Goal: Transaction & Acquisition: Subscribe to service/newsletter

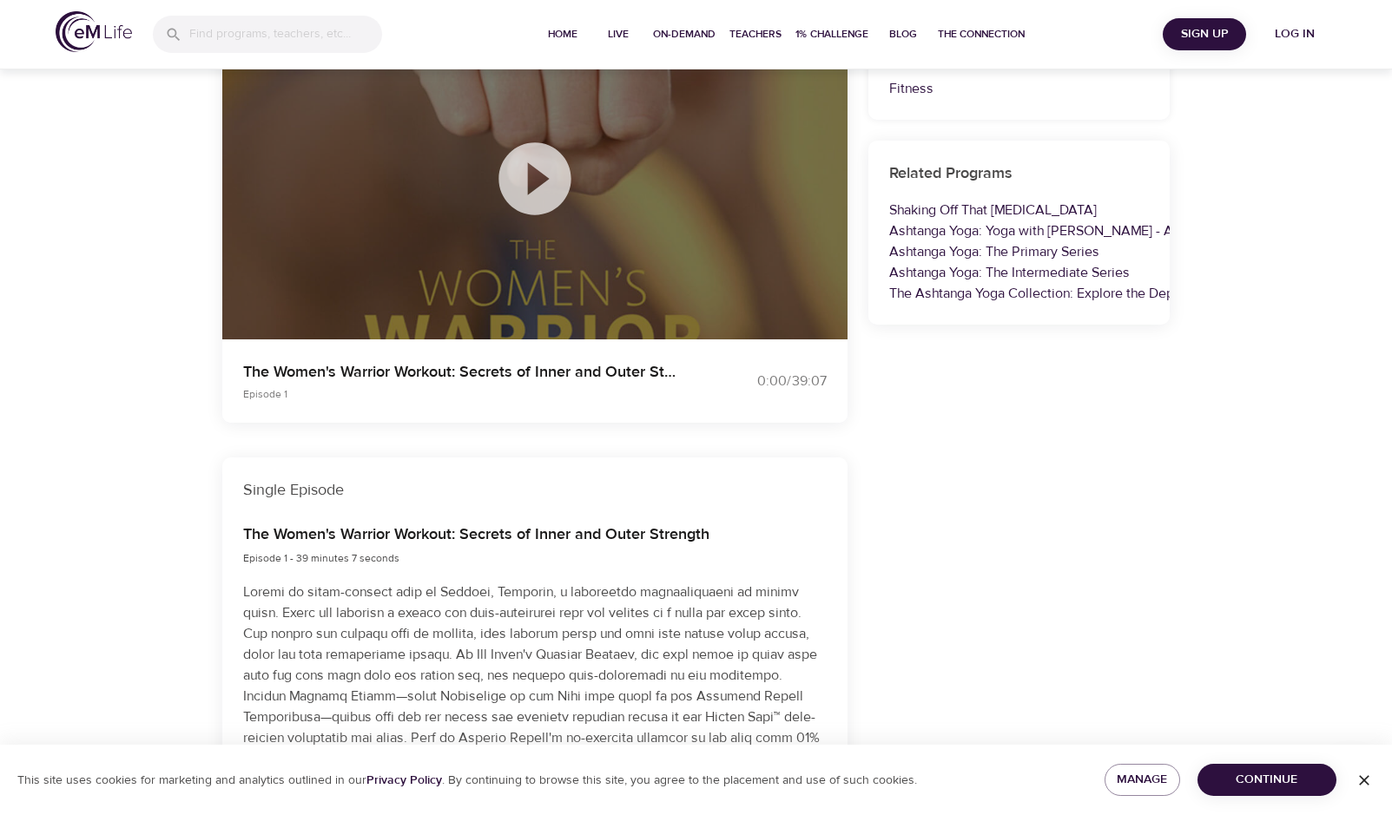
scroll to position [444, 0]
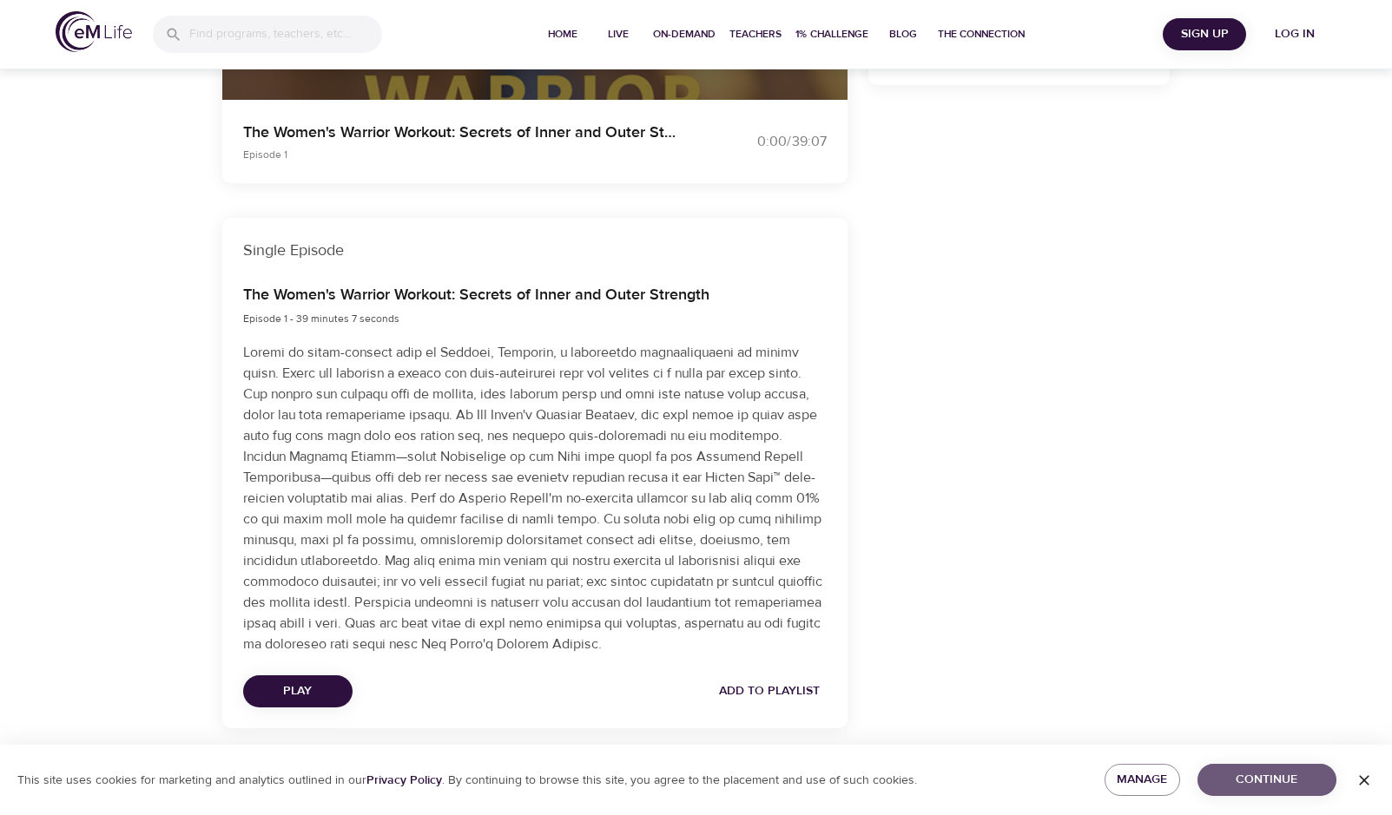
click at [1288, 780] on span "Continue" at bounding box center [1266, 780] width 111 height 22
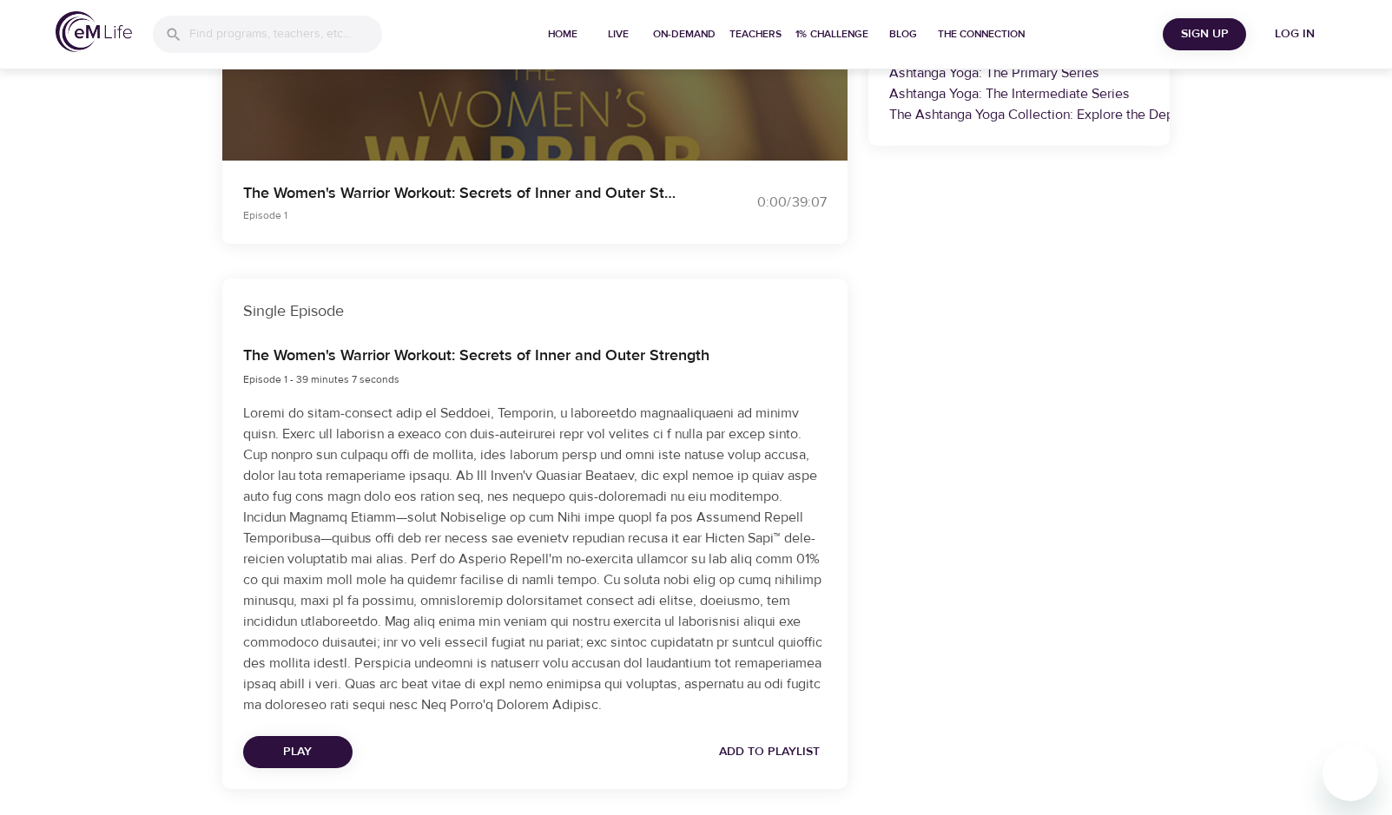
scroll to position [416, 0]
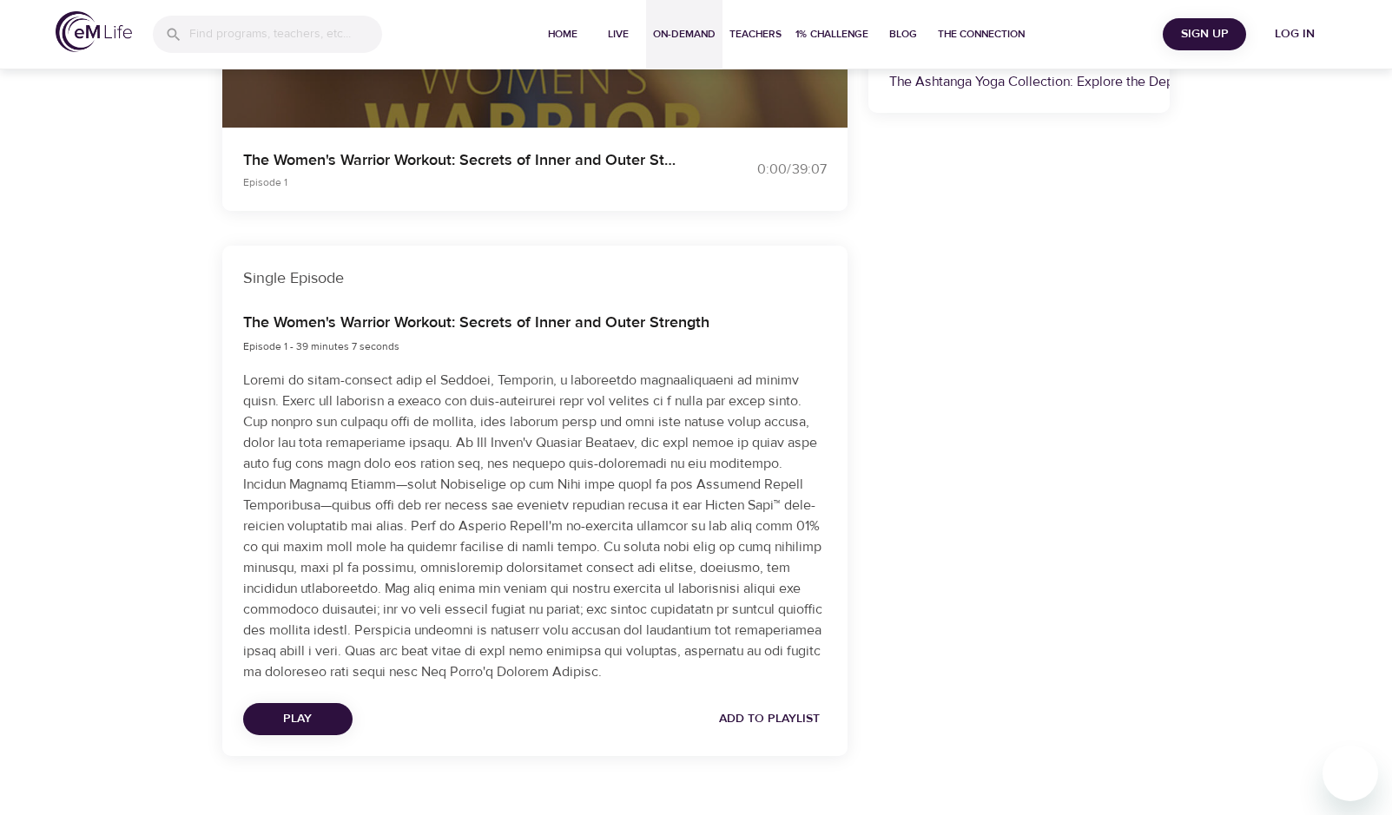
click at [586, 252] on div "Single Episode" at bounding box center [534, 278] width 625 height 65
drag, startPoint x: 679, startPoint y: 37, endPoint x: 1312, endPoint y: 409, distance: 733.9
click at [1312, 409] on div "On-Demand Programs The Women's Warrior Workout: Secrets of Inner and Outer Stre…" at bounding box center [696, 246] width 1392 height 1194
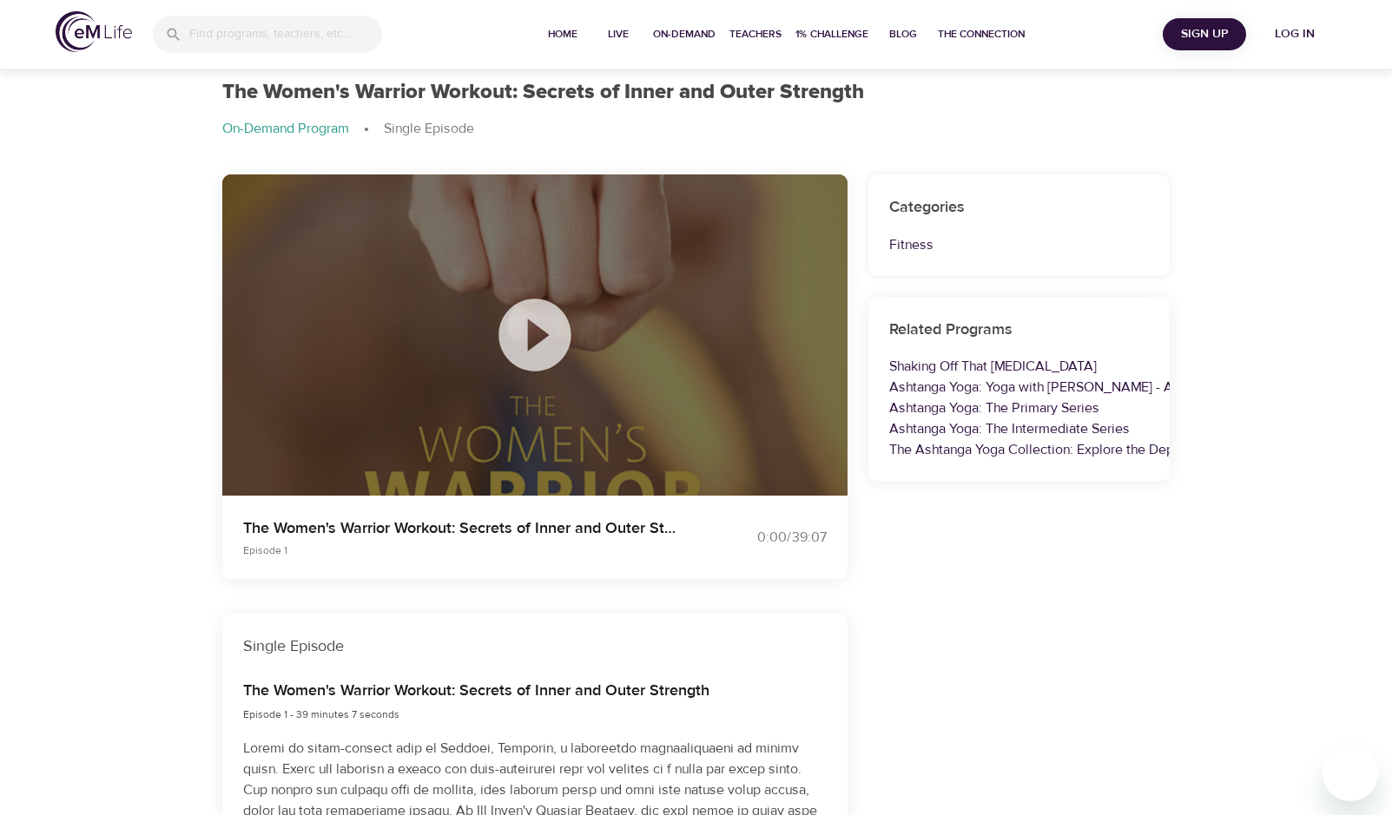
scroll to position [0, 0]
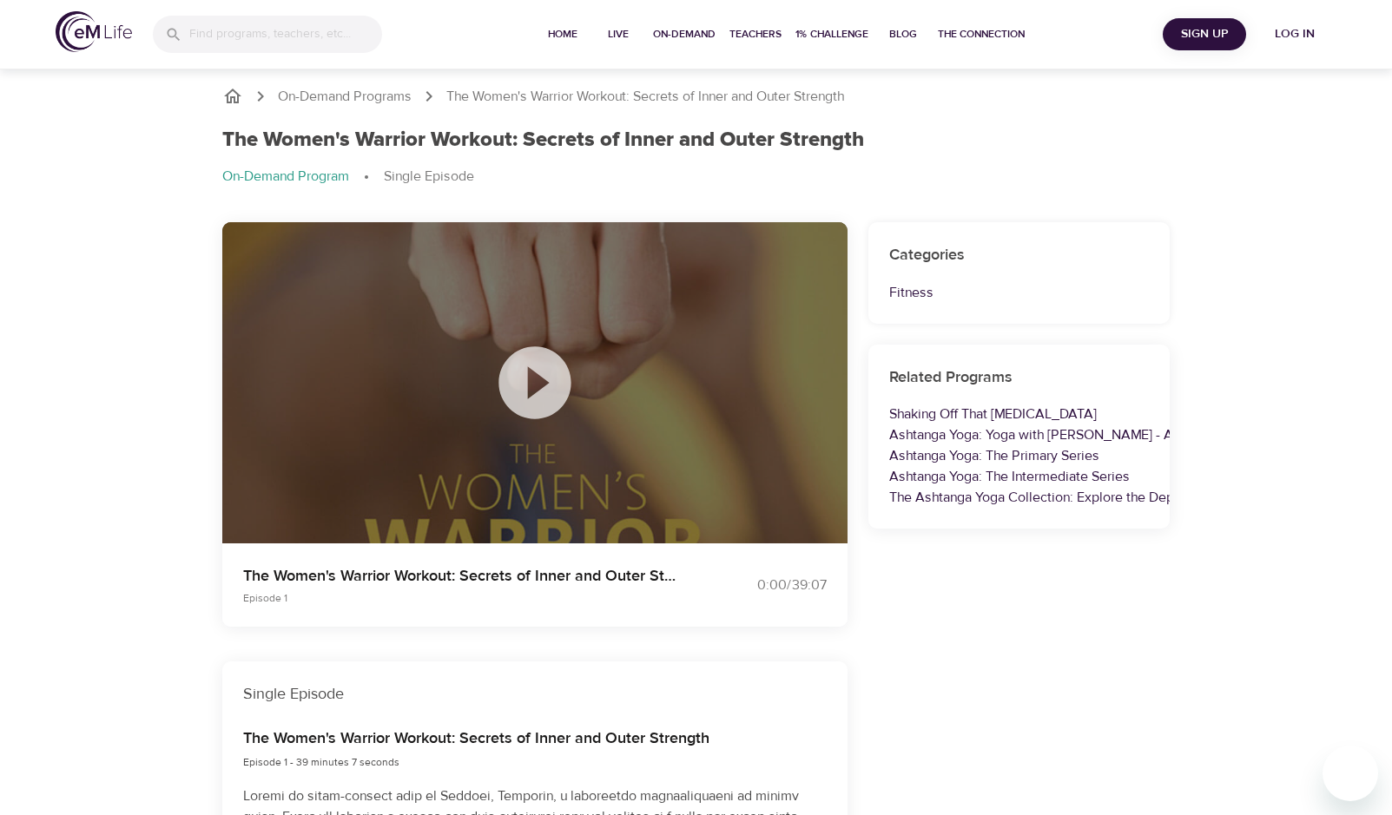
drag, startPoint x: 832, startPoint y: 39, endPoint x: 1280, endPoint y: 201, distance: 476.2
click at [1280, 201] on div "On-Demand Programs The Women's Warrior Workout: Secrets of Inner and Outer Stre…" at bounding box center [696, 662] width 1392 height 1194
click at [536, 392] on icon at bounding box center [534, 382] width 87 height 87
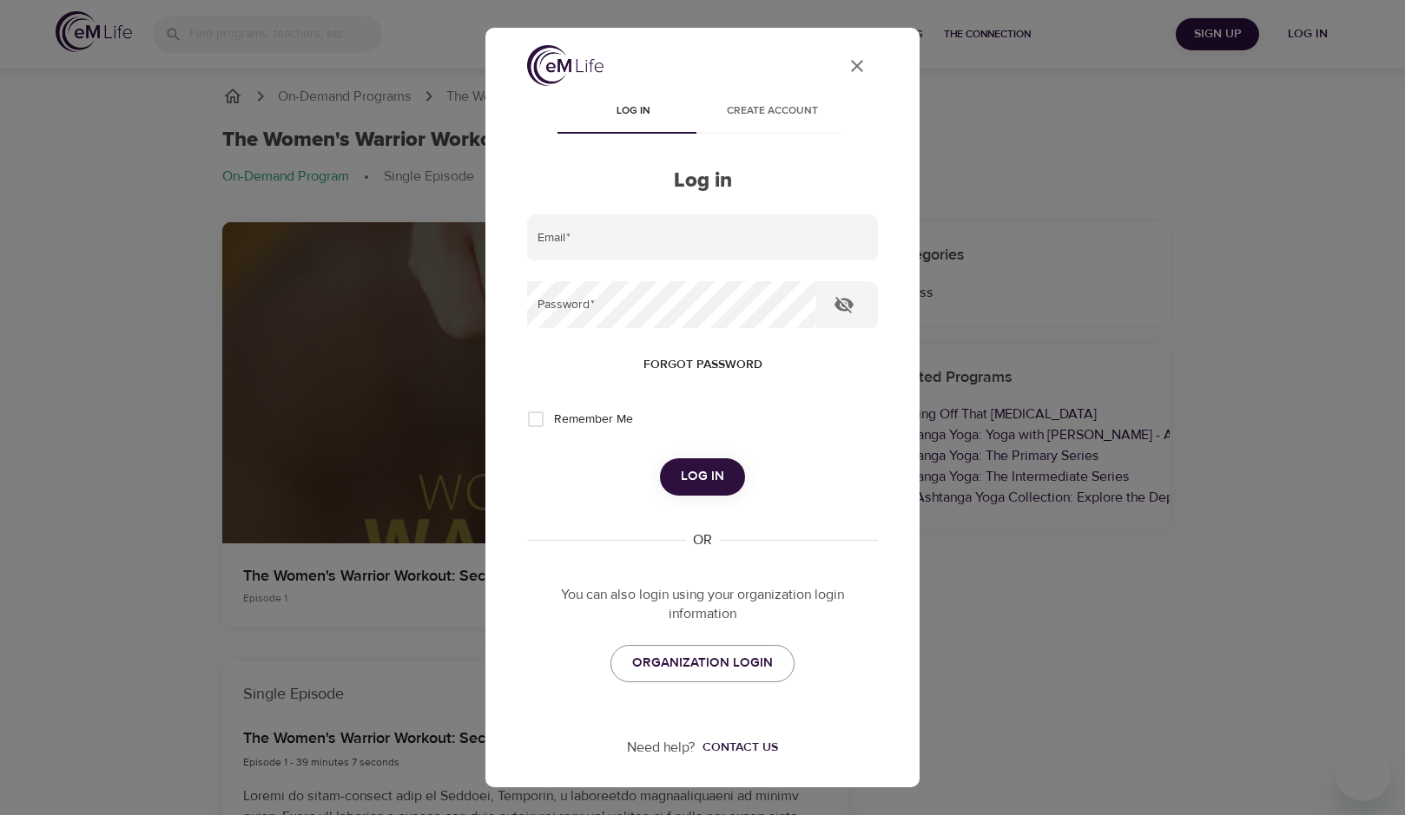
click at [846, 63] on icon "User Profile" at bounding box center [856, 66] width 21 height 21
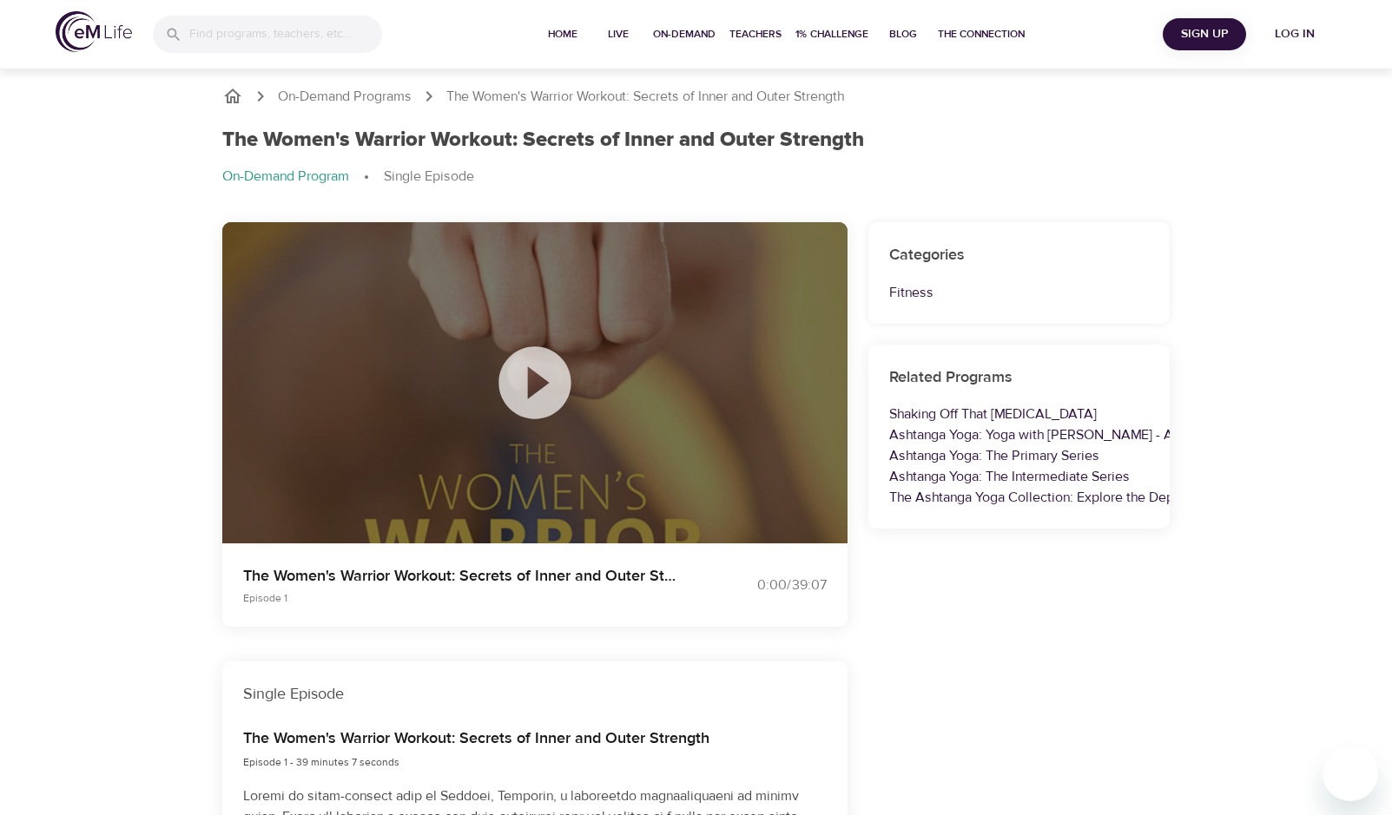
click at [1210, 35] on span "Sign Up" at bounding box center [1203, 34] width 69 height 22
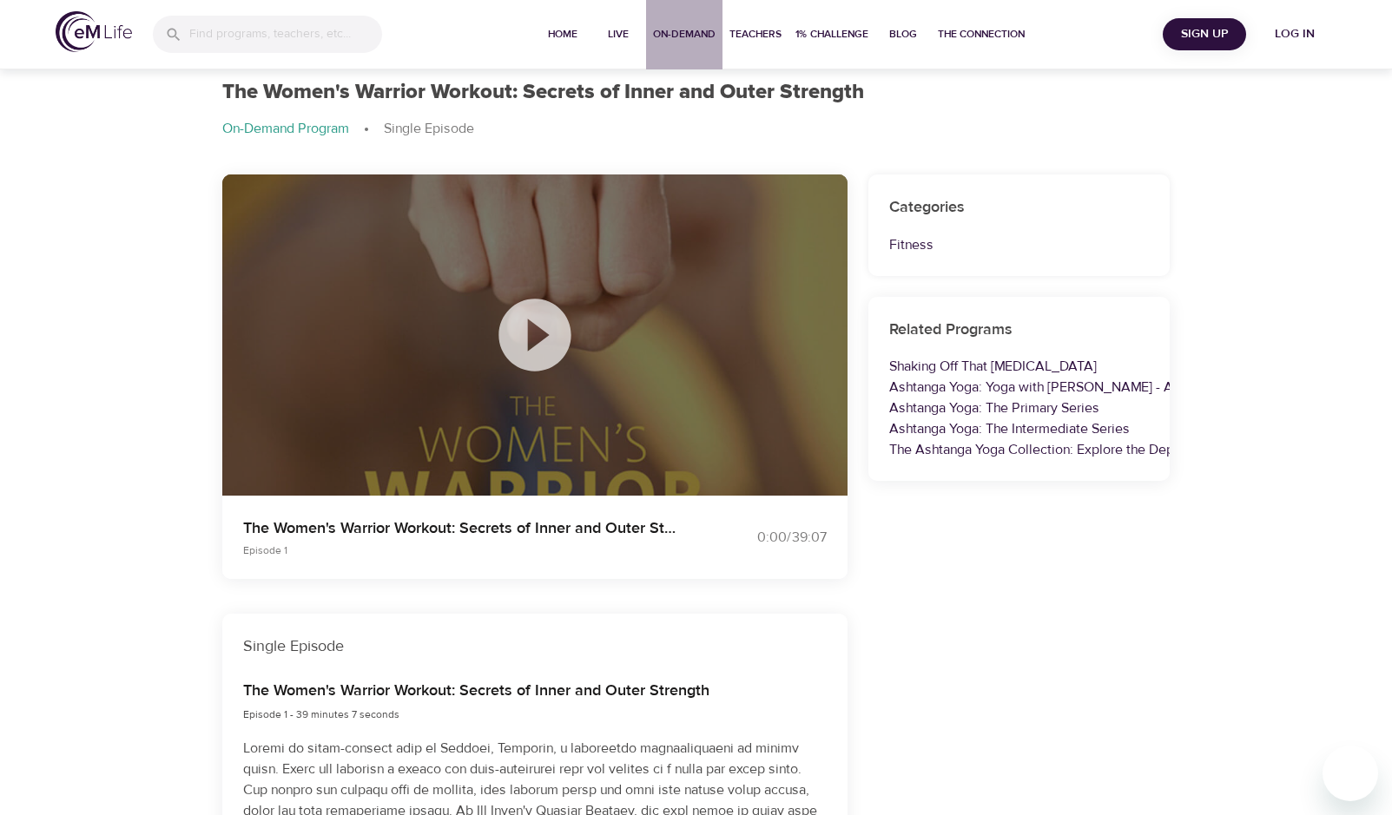
click at [685, 40] on span "On-Demand" at bounding box center [684, 34] width 63 height 18
select select "recent"
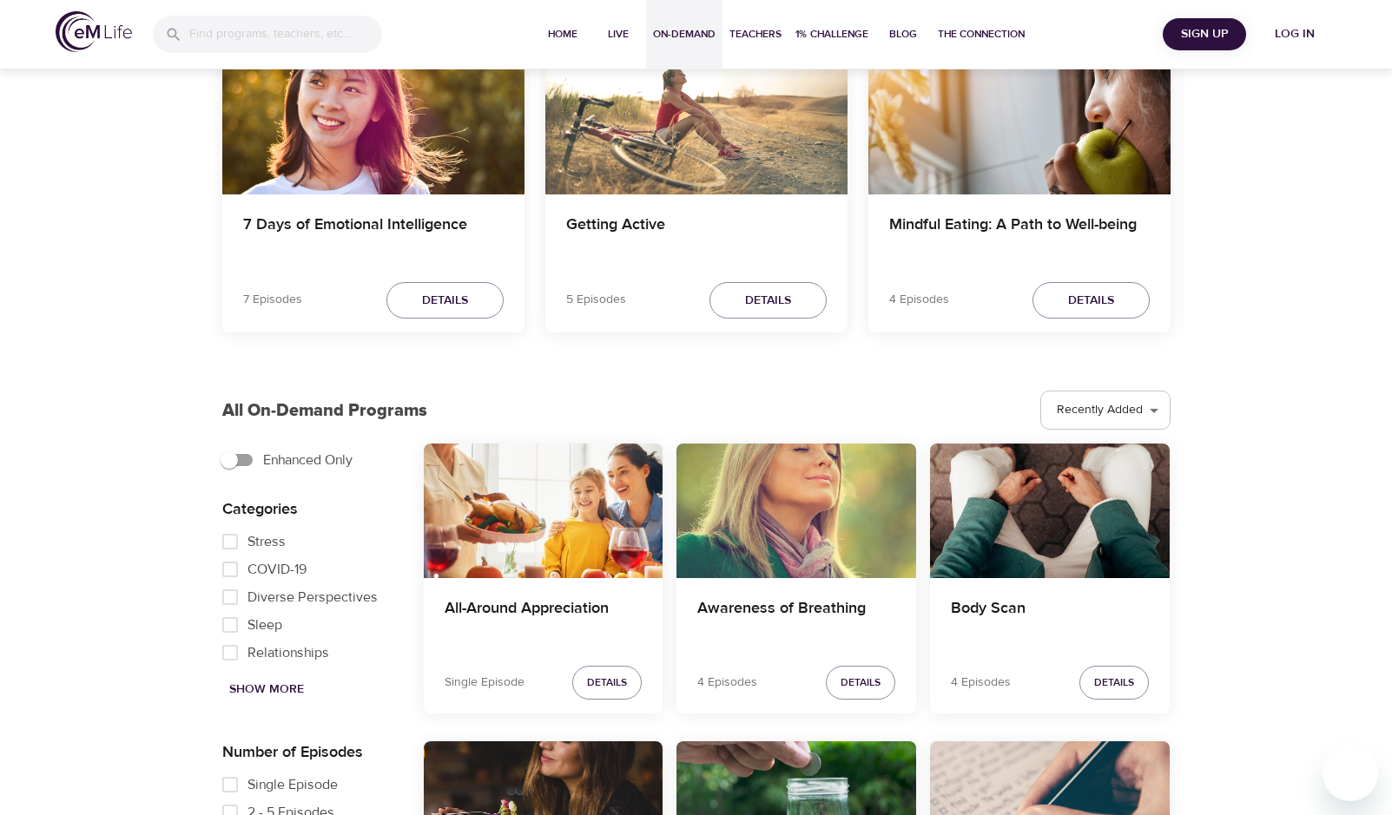
scroll to position [171, 0]
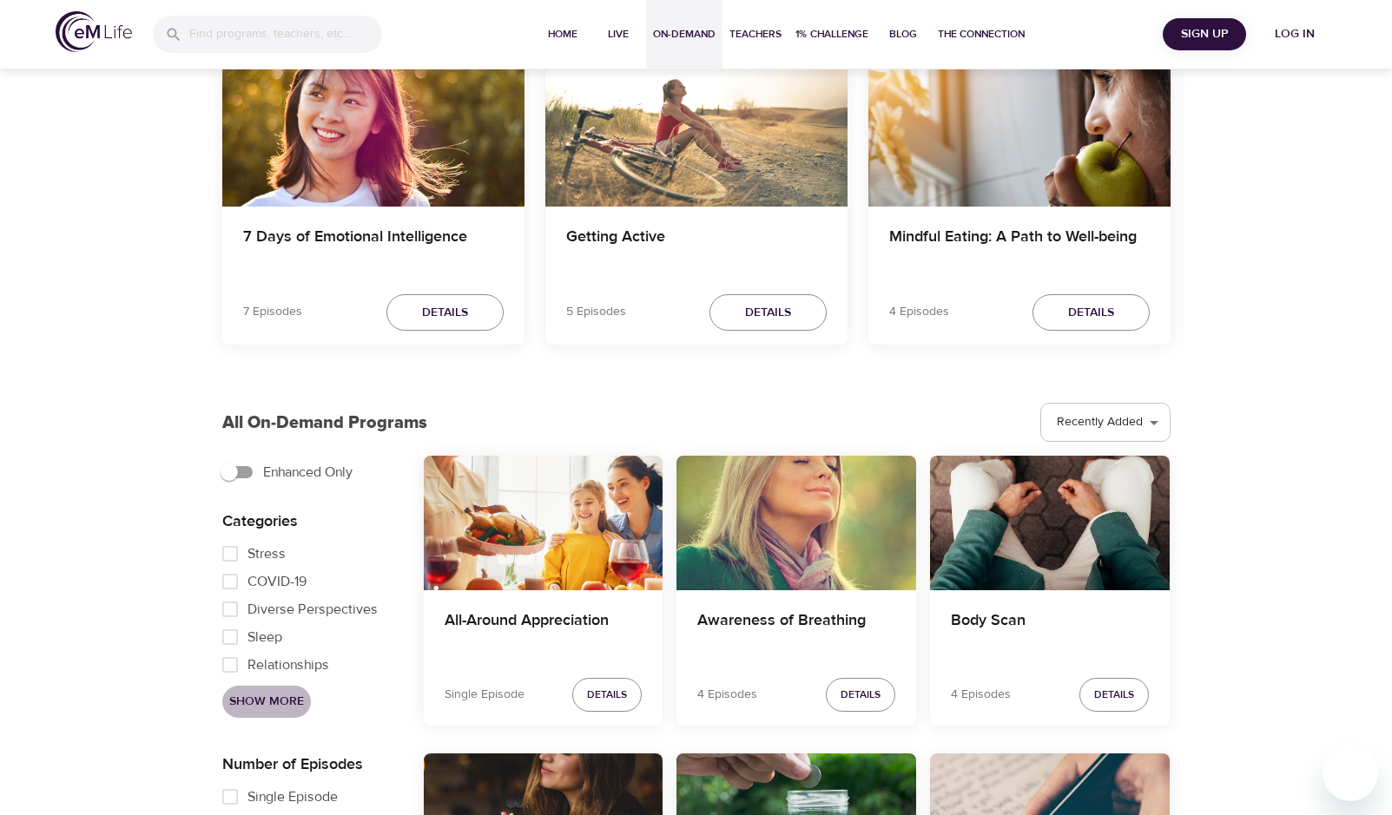
click at [272, 699] on span "Show More" at bounding box center [266, 702] width 75 height 22
click at [234, 540] on input "Fitness" at bounding box center [230, 526] width 35 height 28
checkbox input "true"
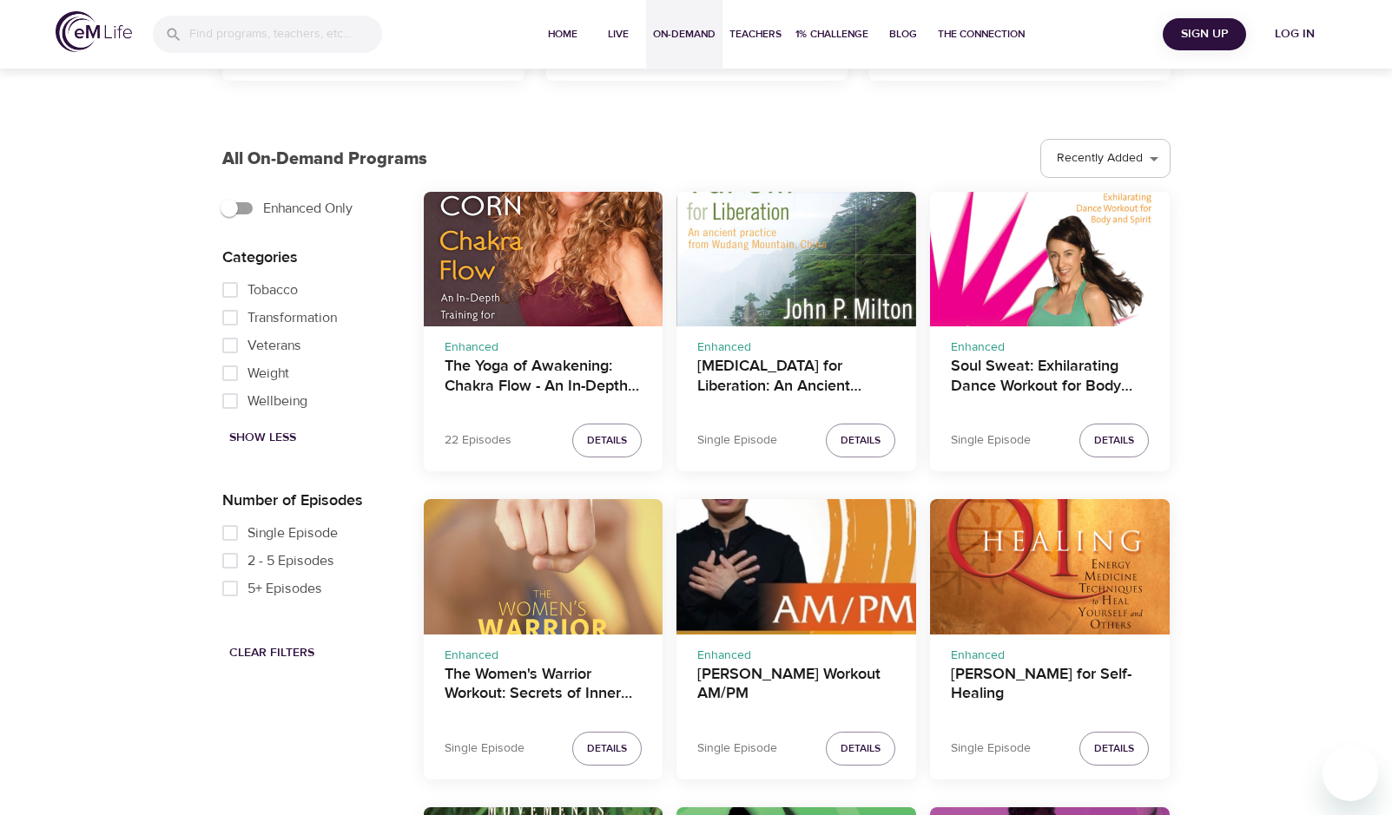
scroll to position [494, 0]
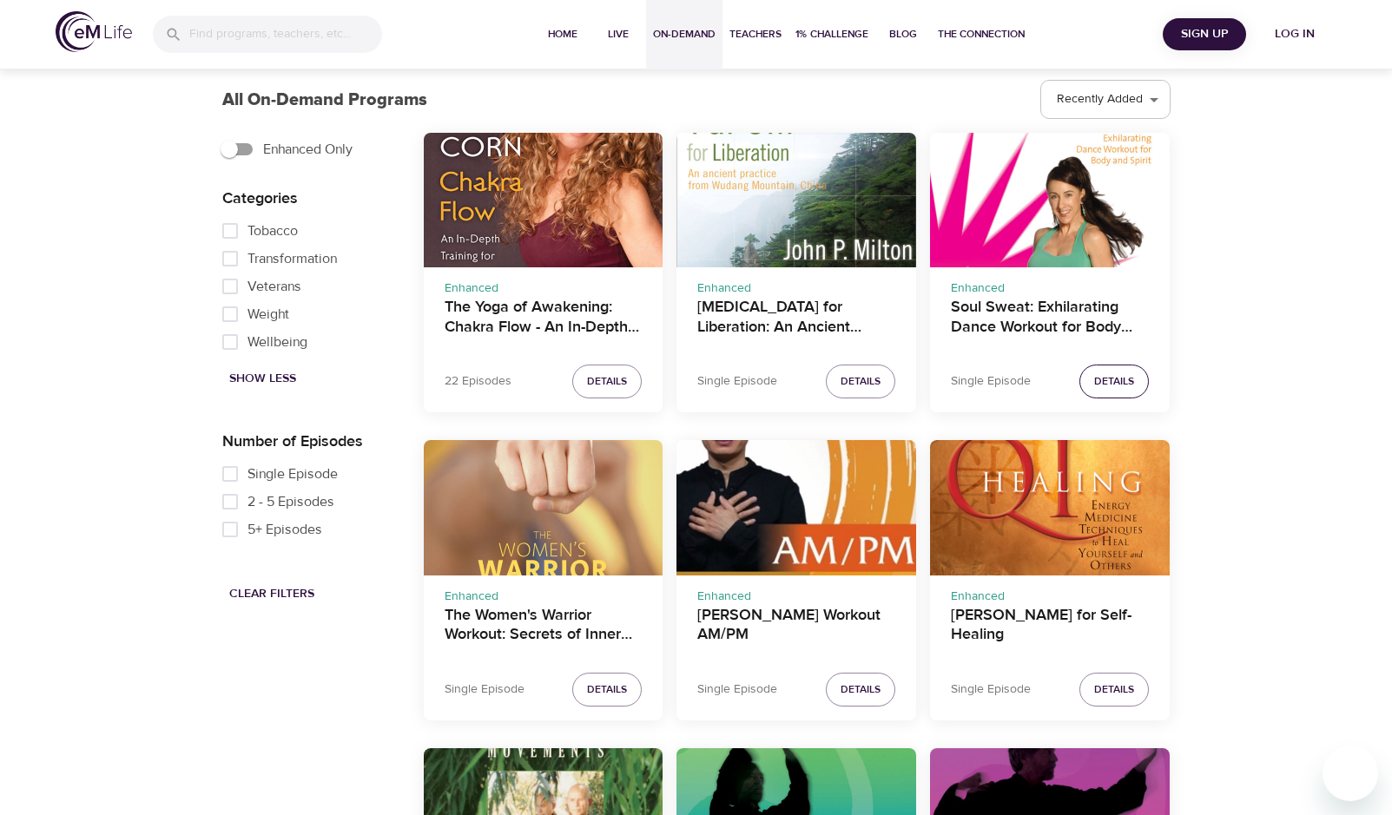
click at [1054, 323] on h4 "Soul Sweat: Exhilarating Dance Workout for Body and Spirit" at bounding box center [1050, 319] width 198 height 42
click at [1103, 379] on span "Details" at bounding box center [1114, 381] width 40 height 18
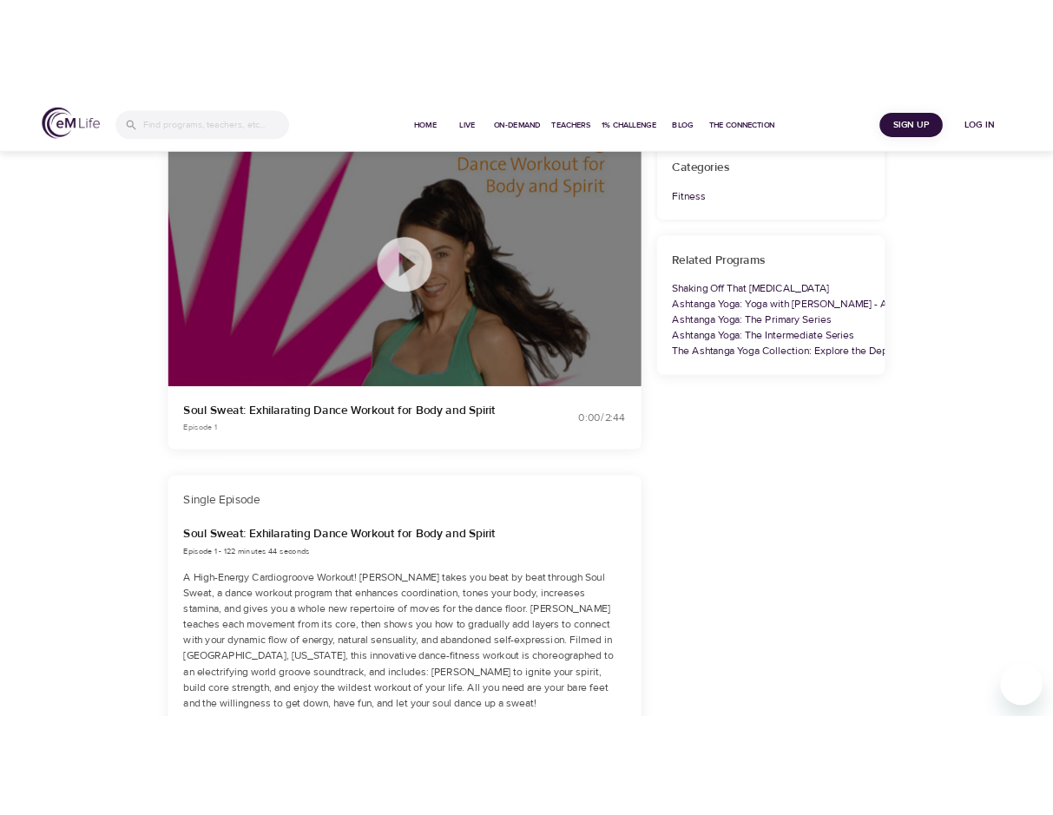
scroll to position [160, 0]
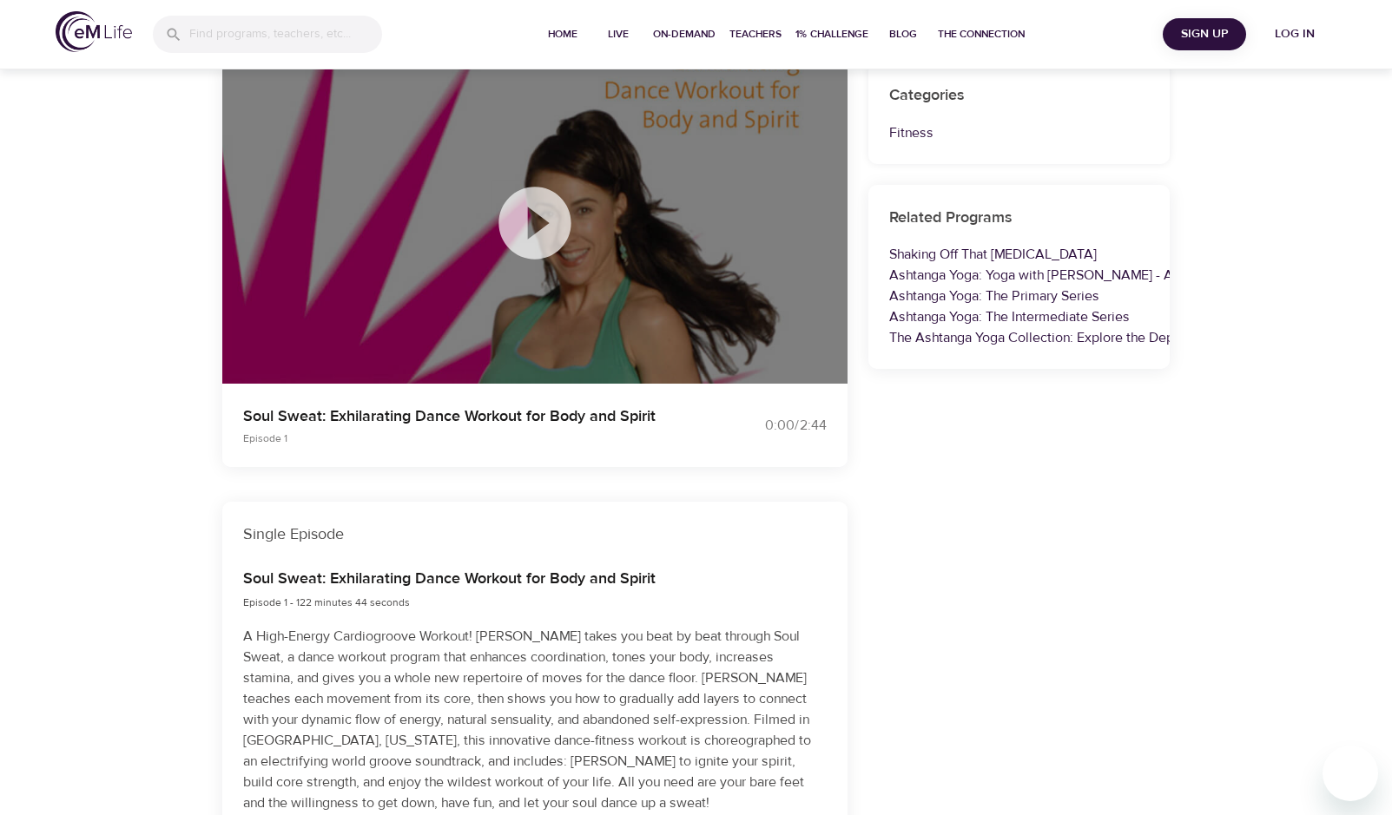
click at [1246, 60] on div "Home Live On-Demand Teachers 1% Challenge Blog The Connection Sign Up Log in" at bounding box center [696, 34] width 1392 height 69
click at [544, 221] on icon at bounding box center [534, 223] width 87 height 87
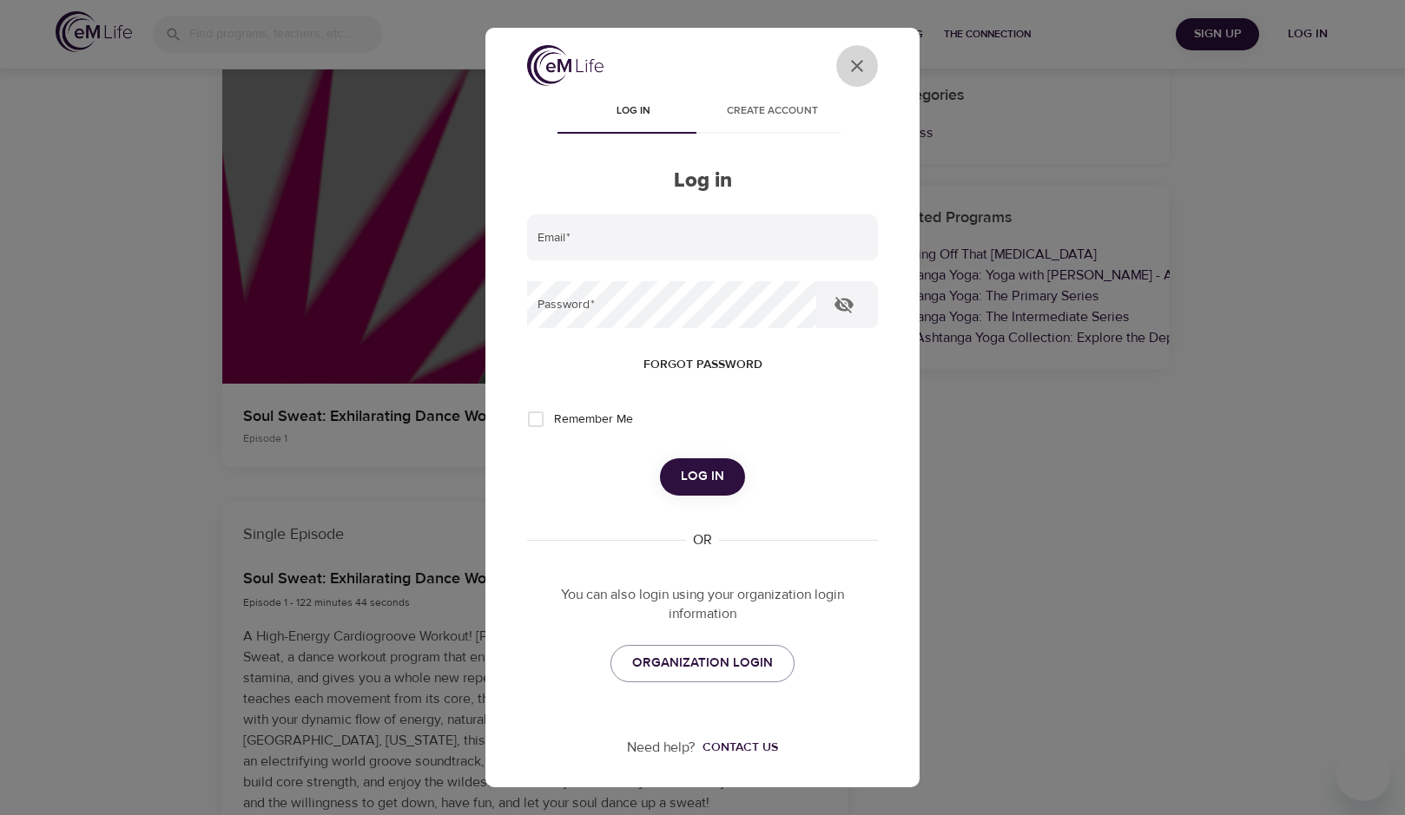
click at [851, 69] on icon "close" at bounding box center [857, 66] width 12 height 12
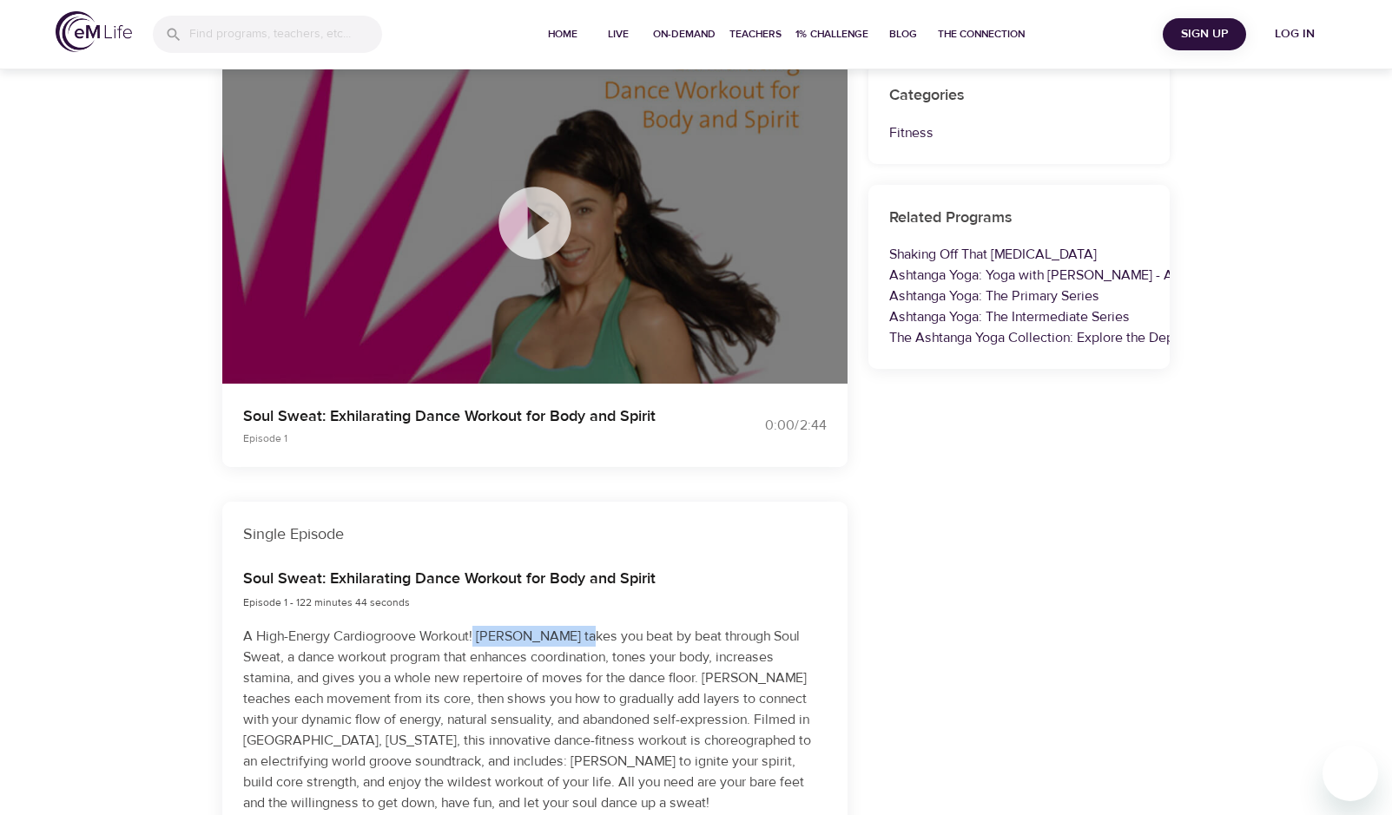
drag, startPoint x: 573, startPoint y: 635, endPoint x: 477, endPoint y: 630, distance: 95.6
click at [477, 630] on p "A High-Energy Cardiogroove Workout! Chantal Pierrat takes you beat by beat thro…" at bounding box center [534, 720] width 583 height 188
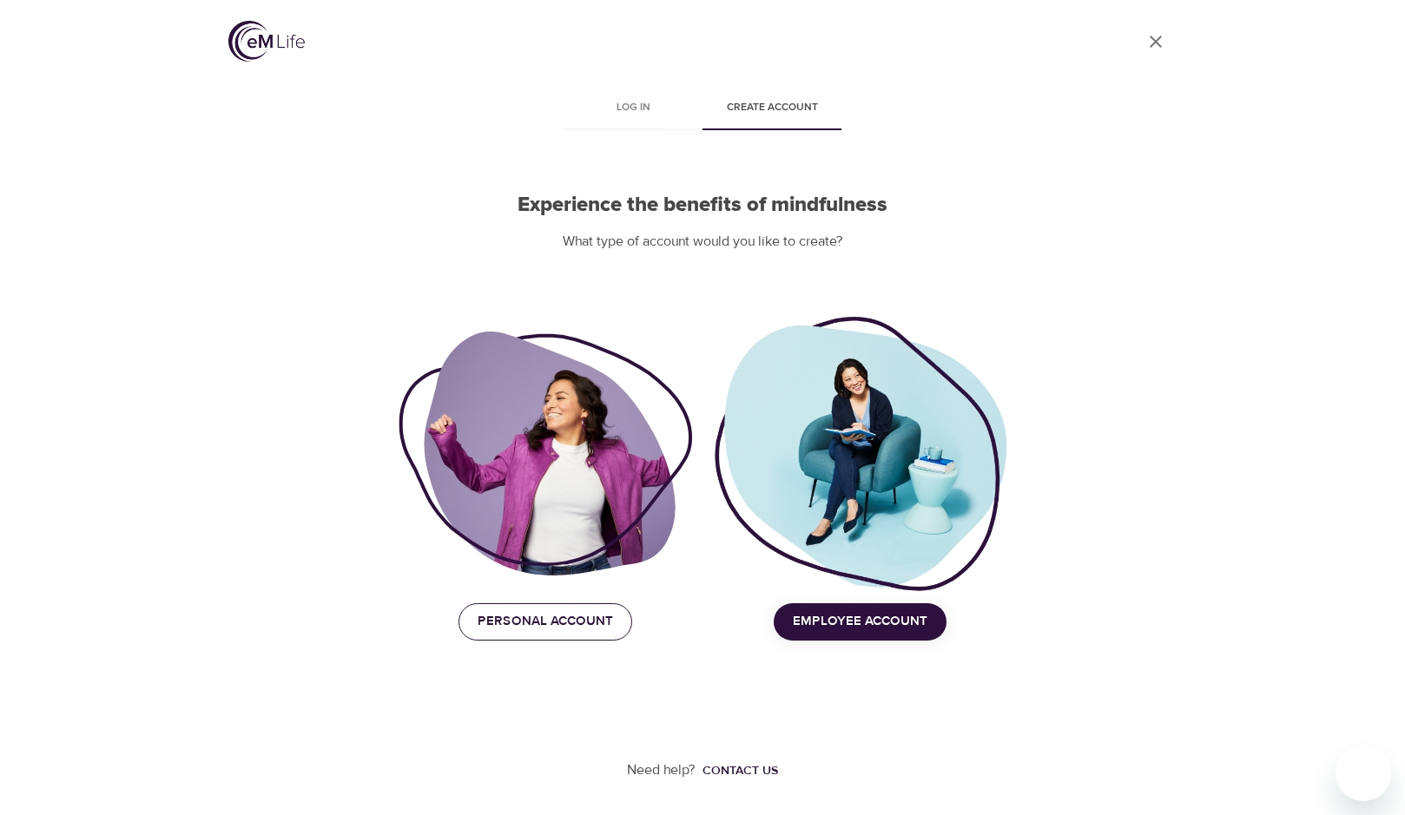
click at [522, 623] on span "Personal Account" at bounding box center [544, 621] width 135 height 23
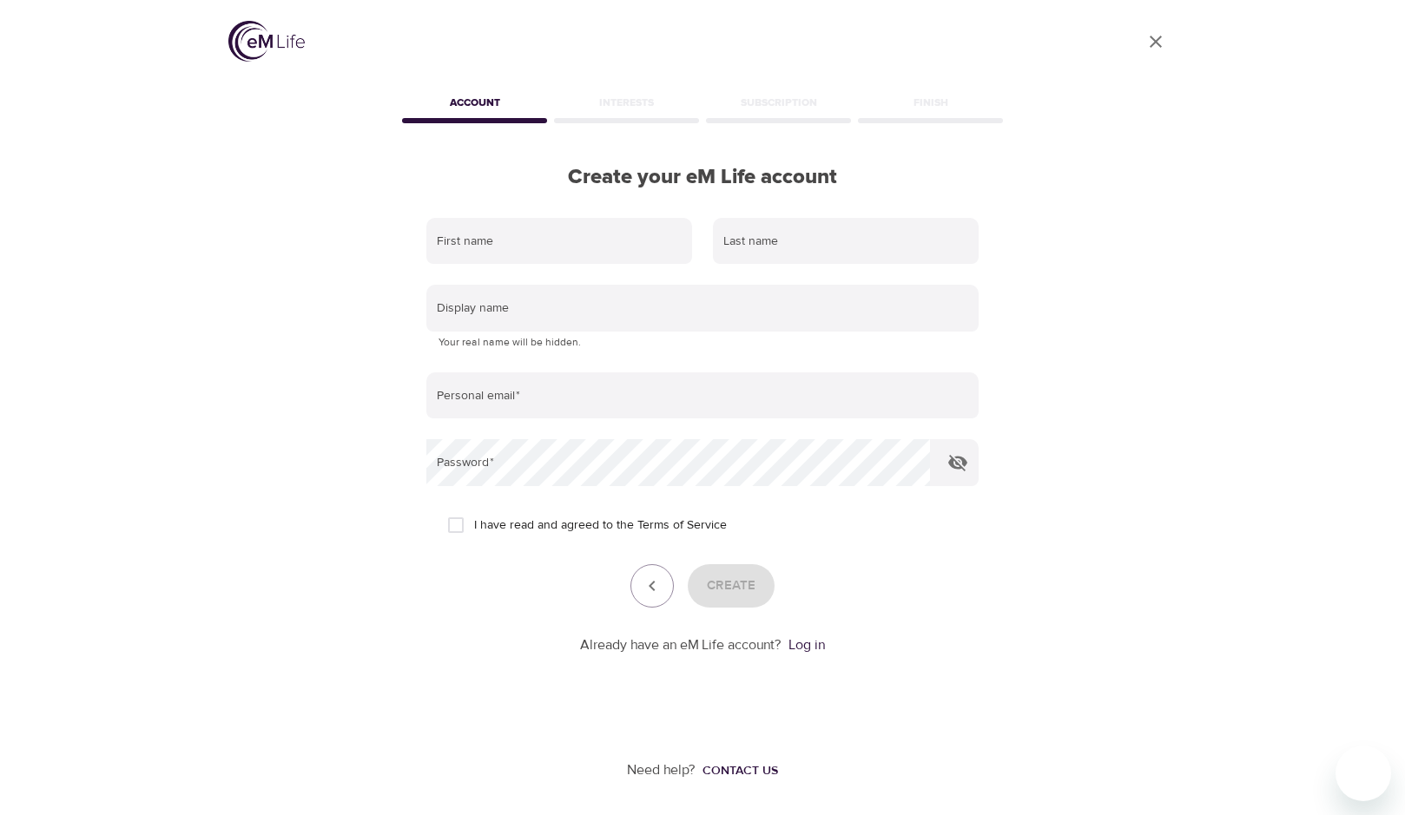
click at [266, 49] on img at bounding box center [266, 41] width 76 height 41
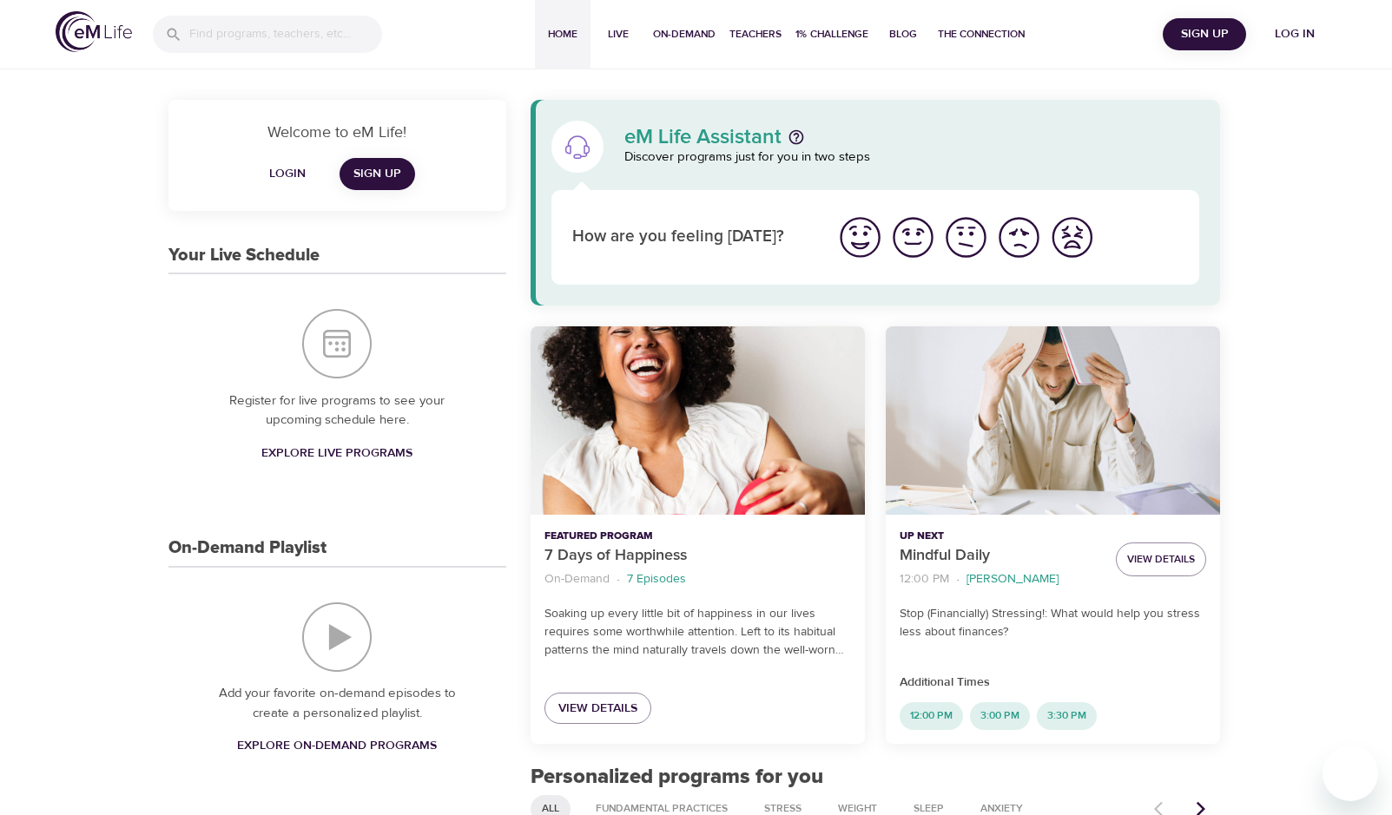
click at [97, 36] on img at bounding box center [94, 31] width 76 height 41
click at [984, 32] on span "The Connection" at bounding box center [981, 34] width 87 height 18
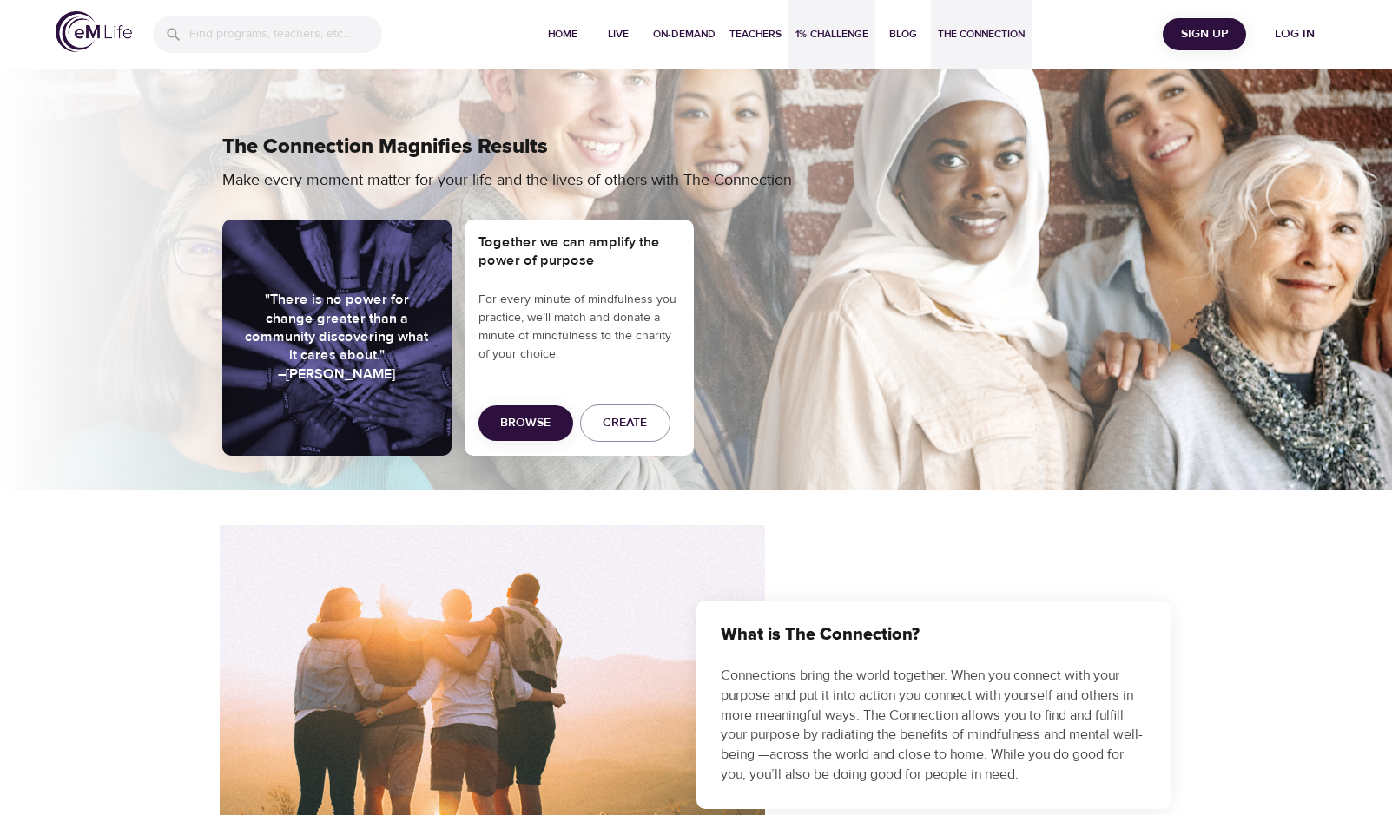
click at [802, 27] on span "1% Challenge" at bounding box center [831, 34] width 73 height 18
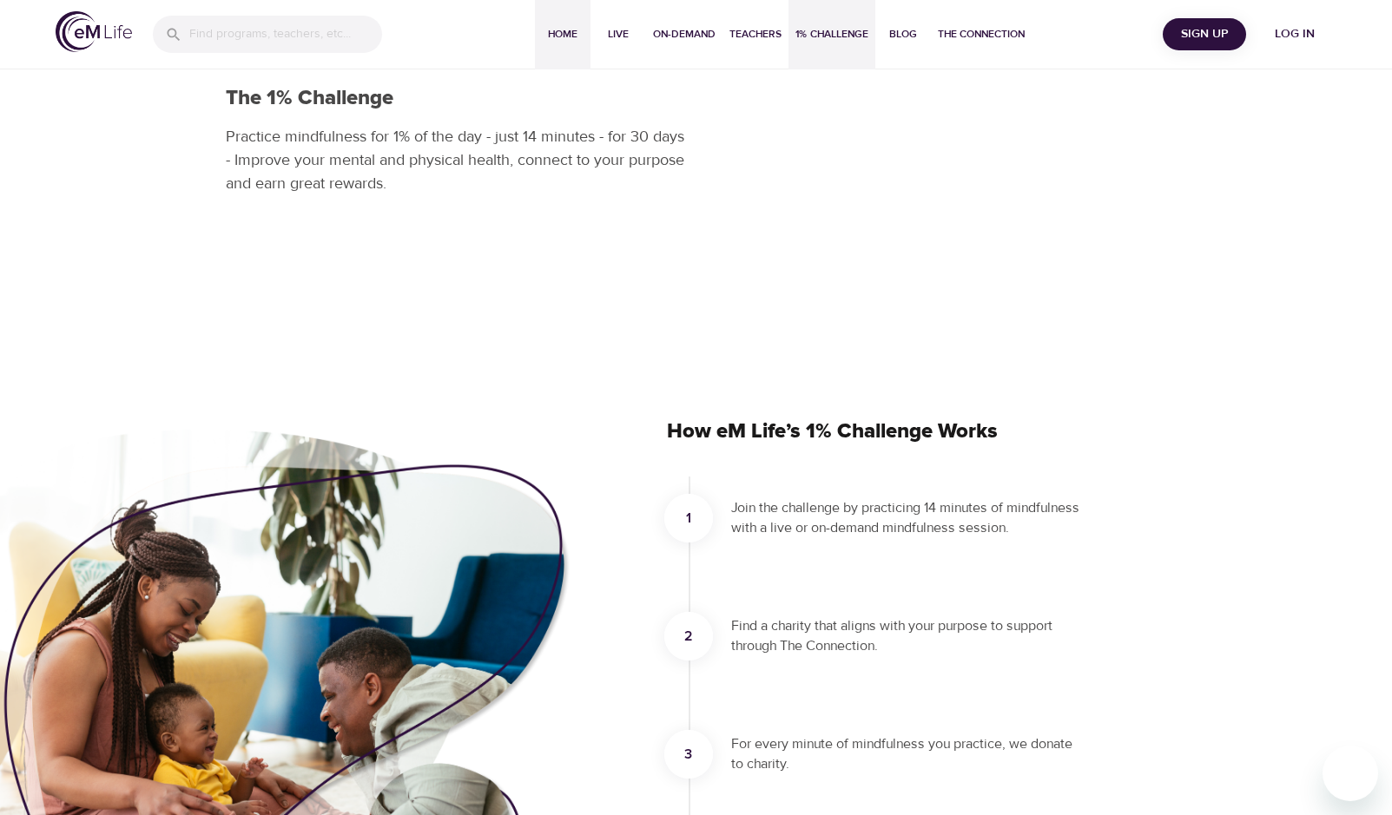
click at [555, 33] on span "Home" at bounding box center [563, 34] width 42 height 18
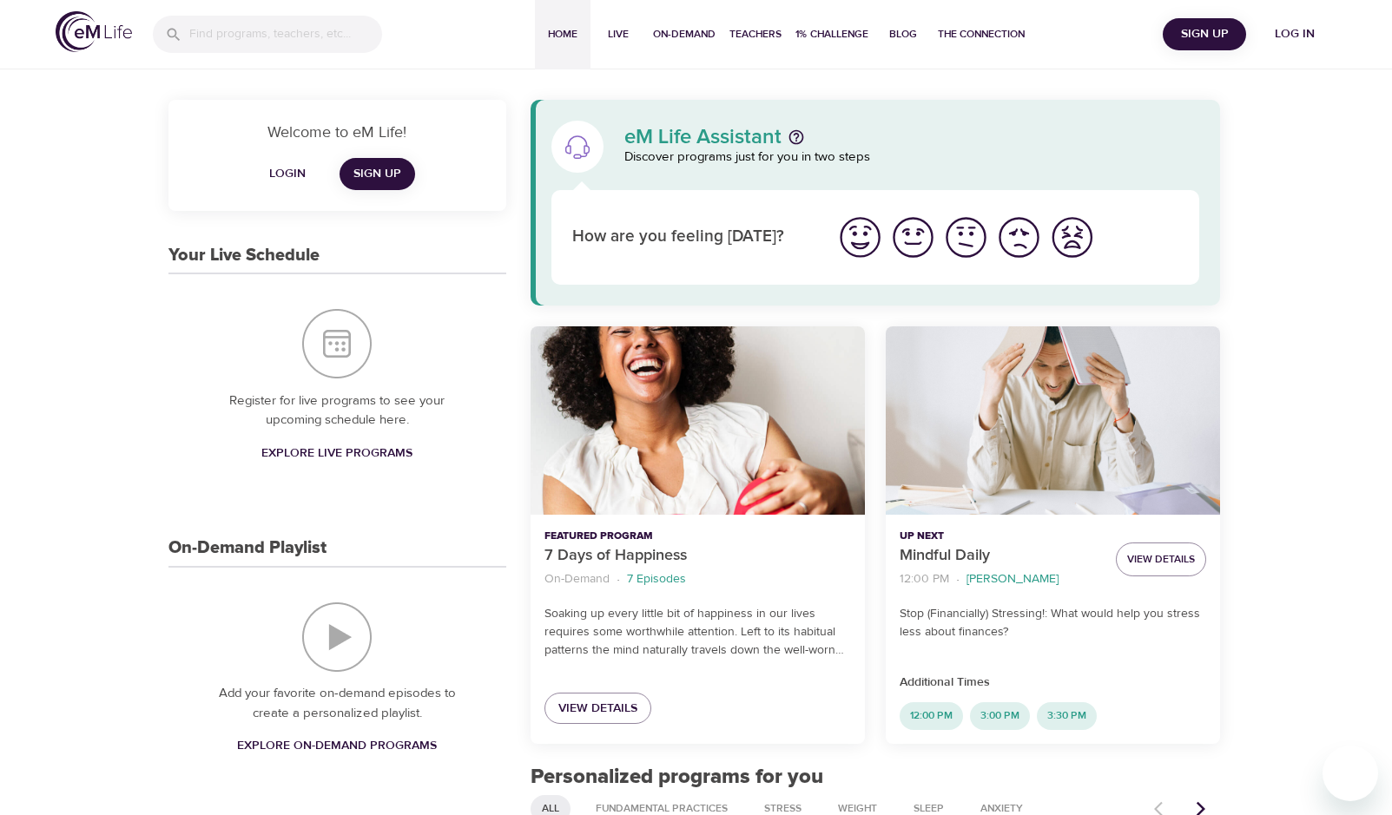
click at [335, 455] on span "Explore Live Programs" at bounding box center [336, 454] width 151 height 22
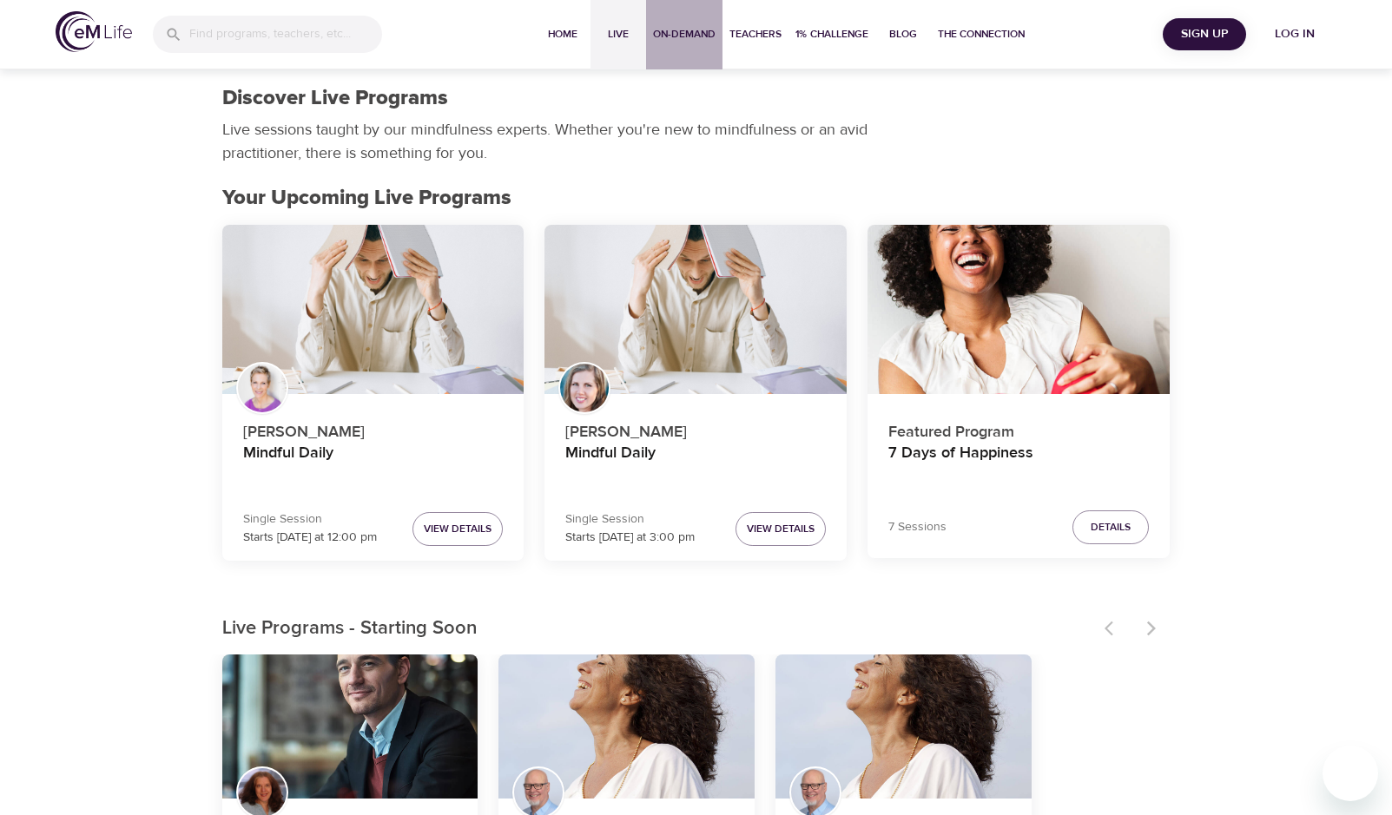
click at [673, 33] on span "On-Demand" at bounding box center [684, 34] width 63 height 18
select select "recent"
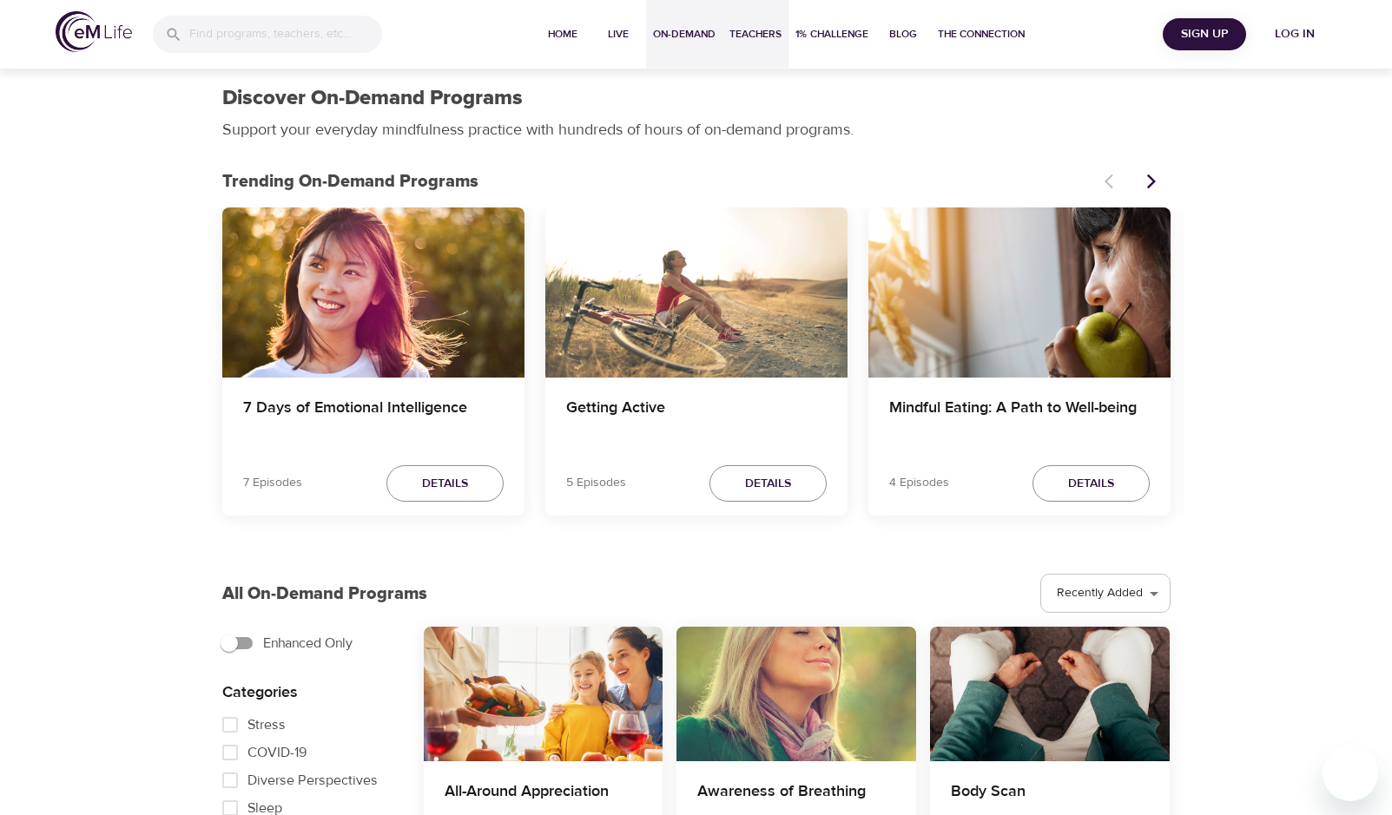
click at [757, 30] on span "Teachers" at bounding box center [755, 34] width 52 height 18
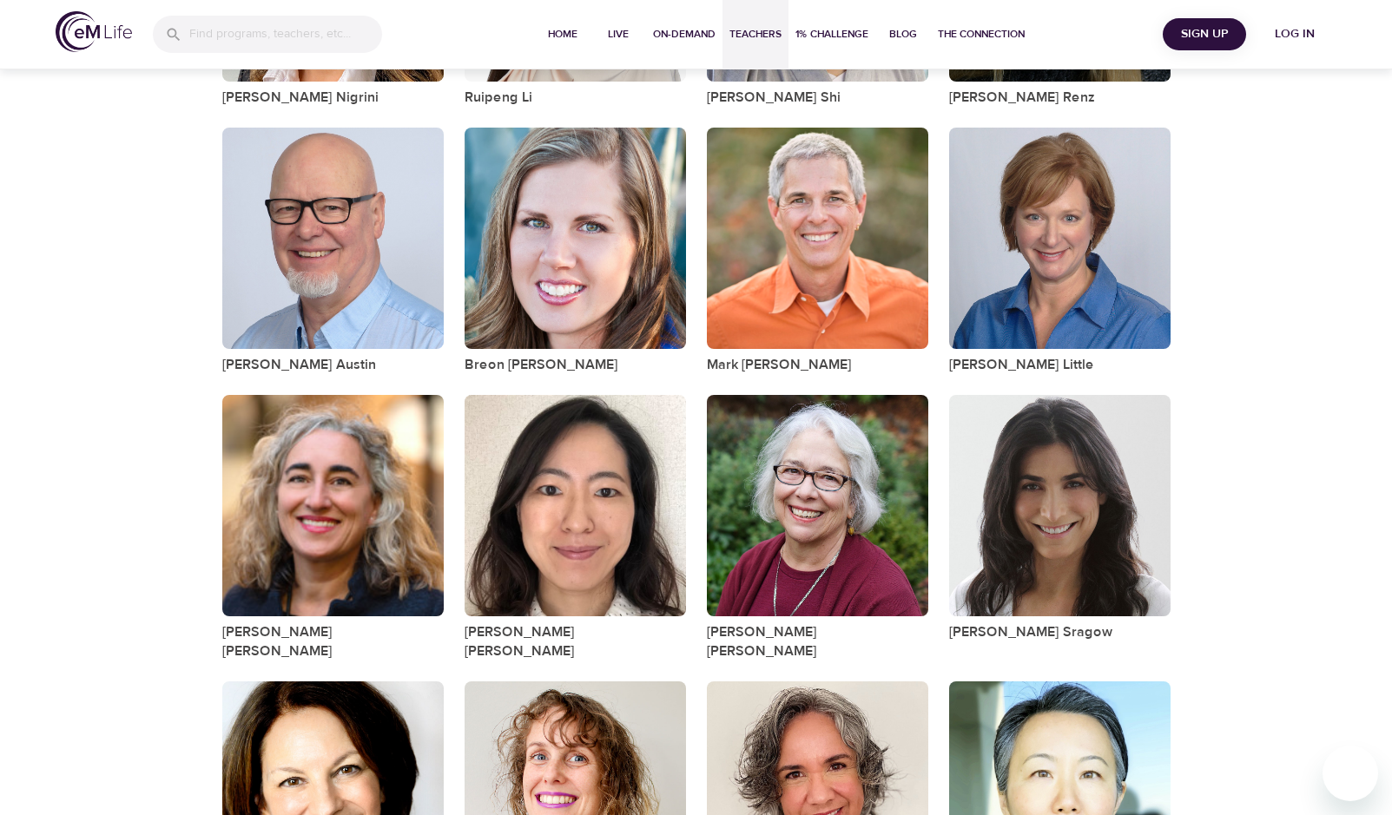
scroll to position [971, 0]
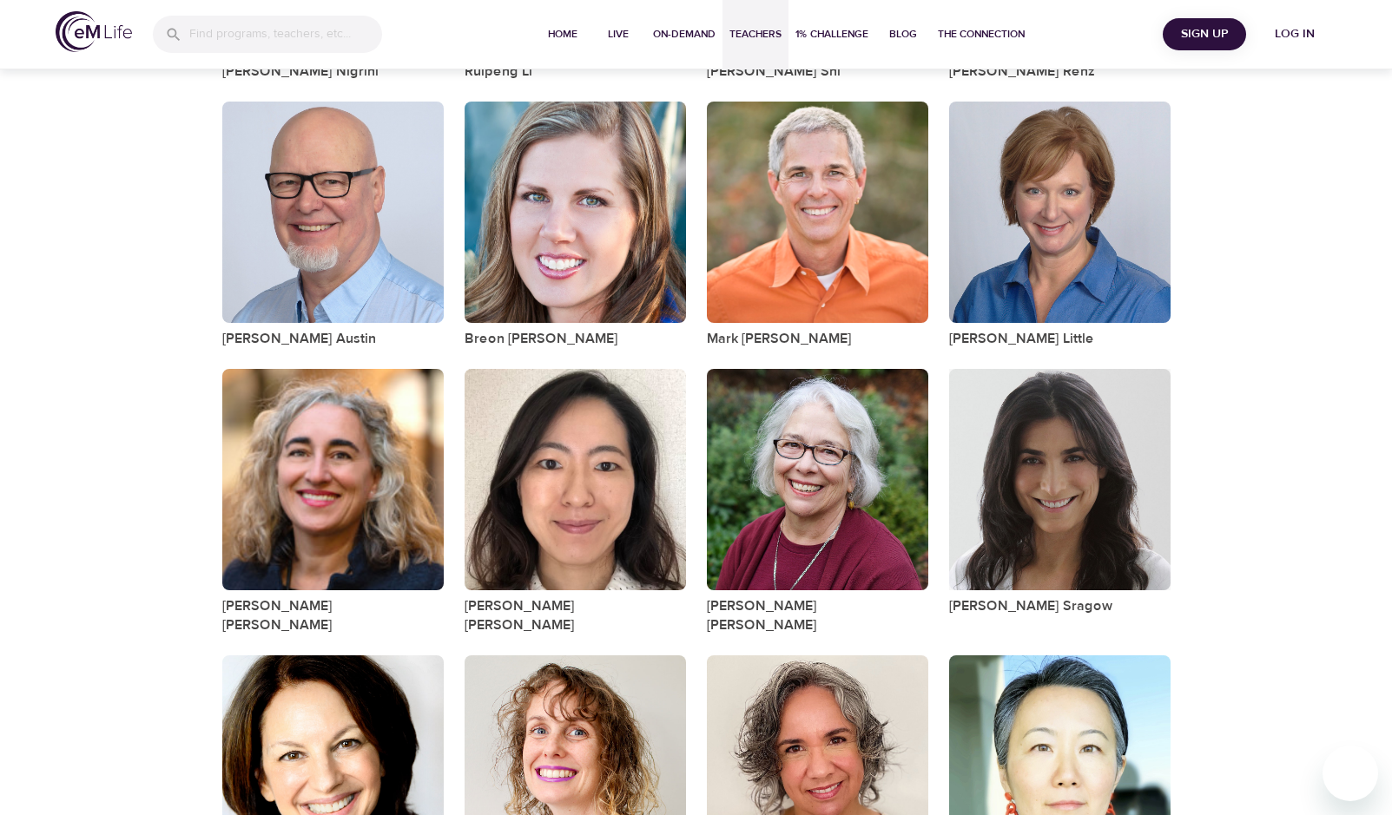
click at [1097, 511] on div "button" at bounding box center [1059, 479] width 221 height 221
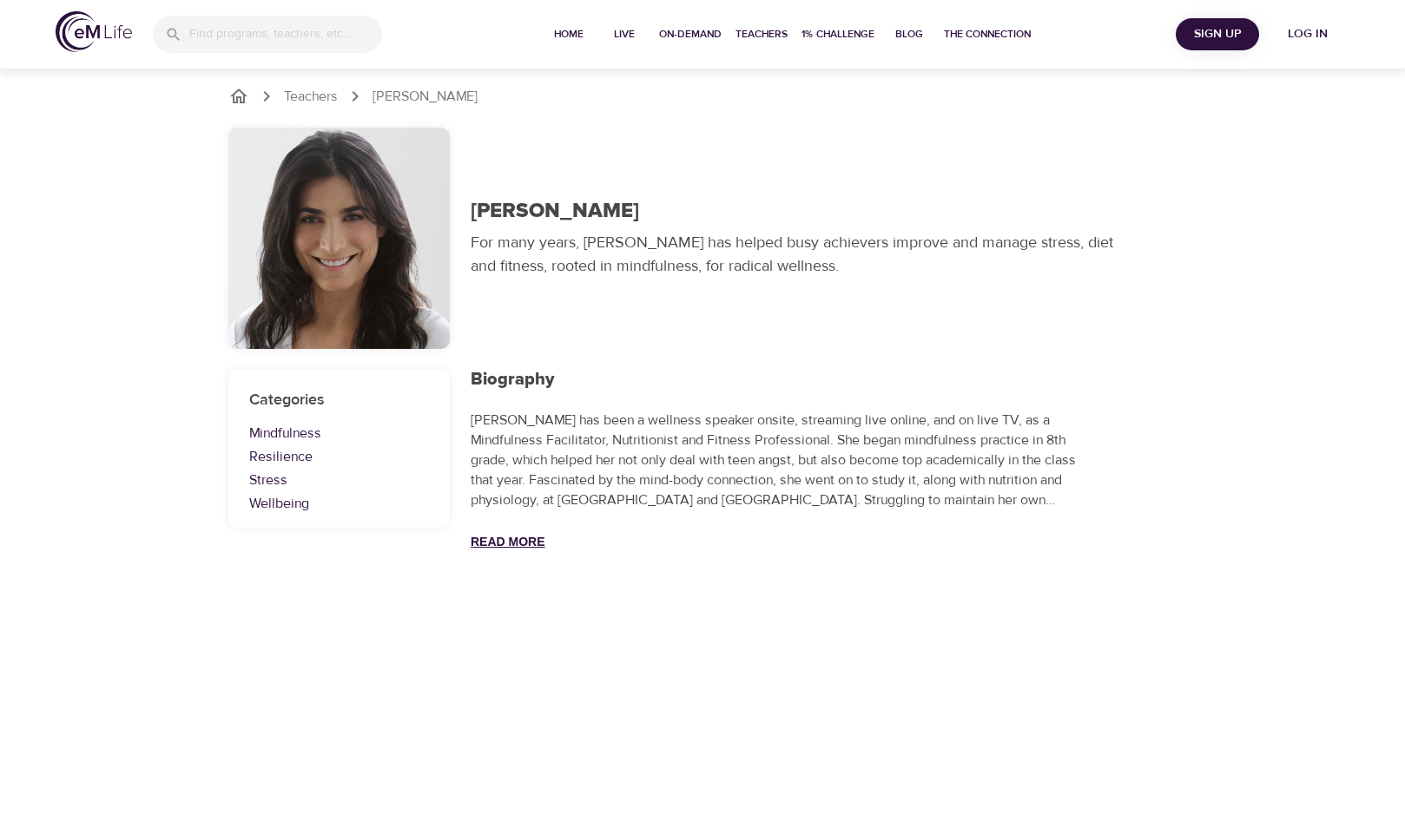
click at [504, 543] on button "Read More" at bounding box center [508, 542] width 75 height 14
click at [707, 735] on div "Home Live On-Demand Teachers 1% Challenge Blog The Connection Sign Up Log in Te…" at bounding box center [702, 407] width 1405 height 815
click at [336, 243] on div at bounding box center [338, 238] width 221 height 221
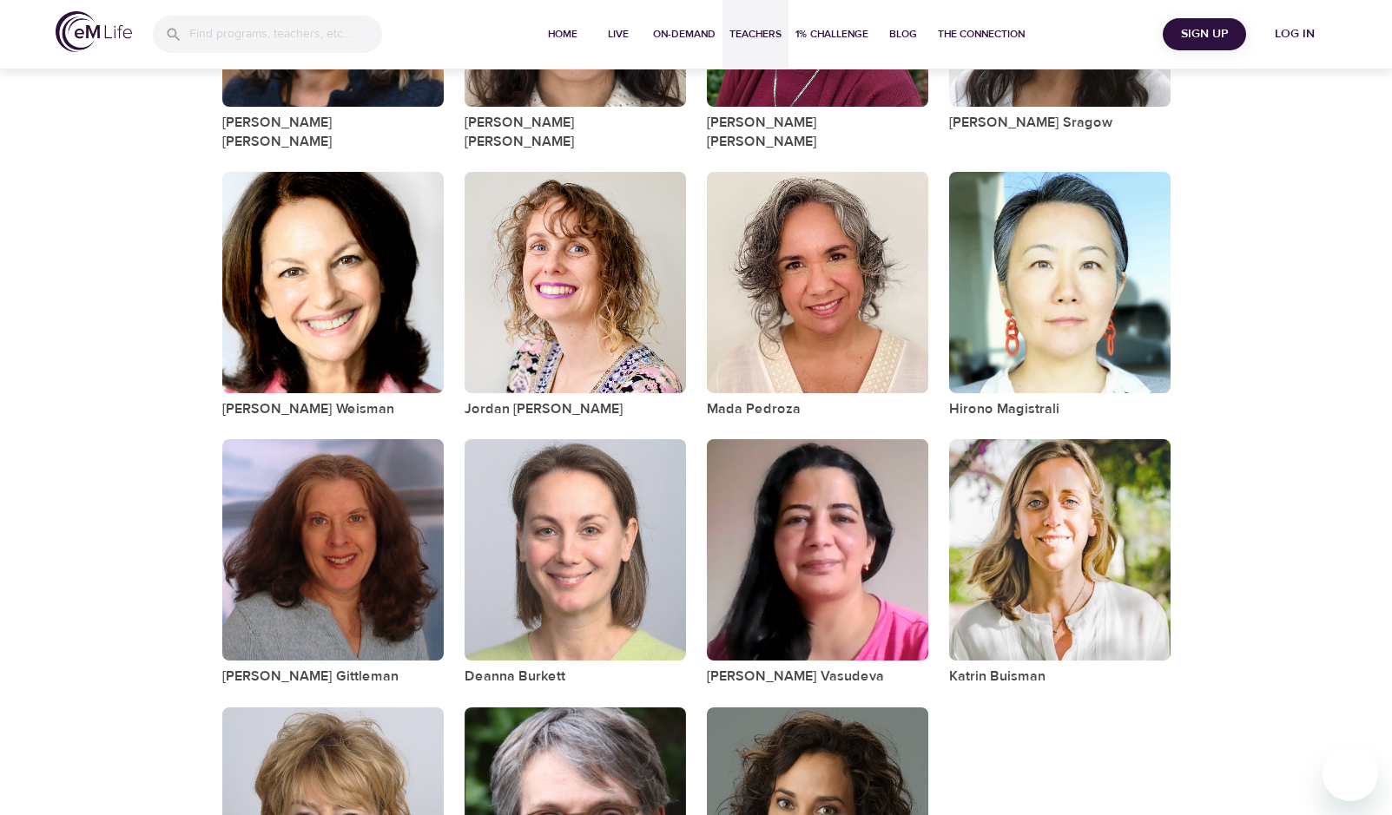
scroll to position [1567, 0]
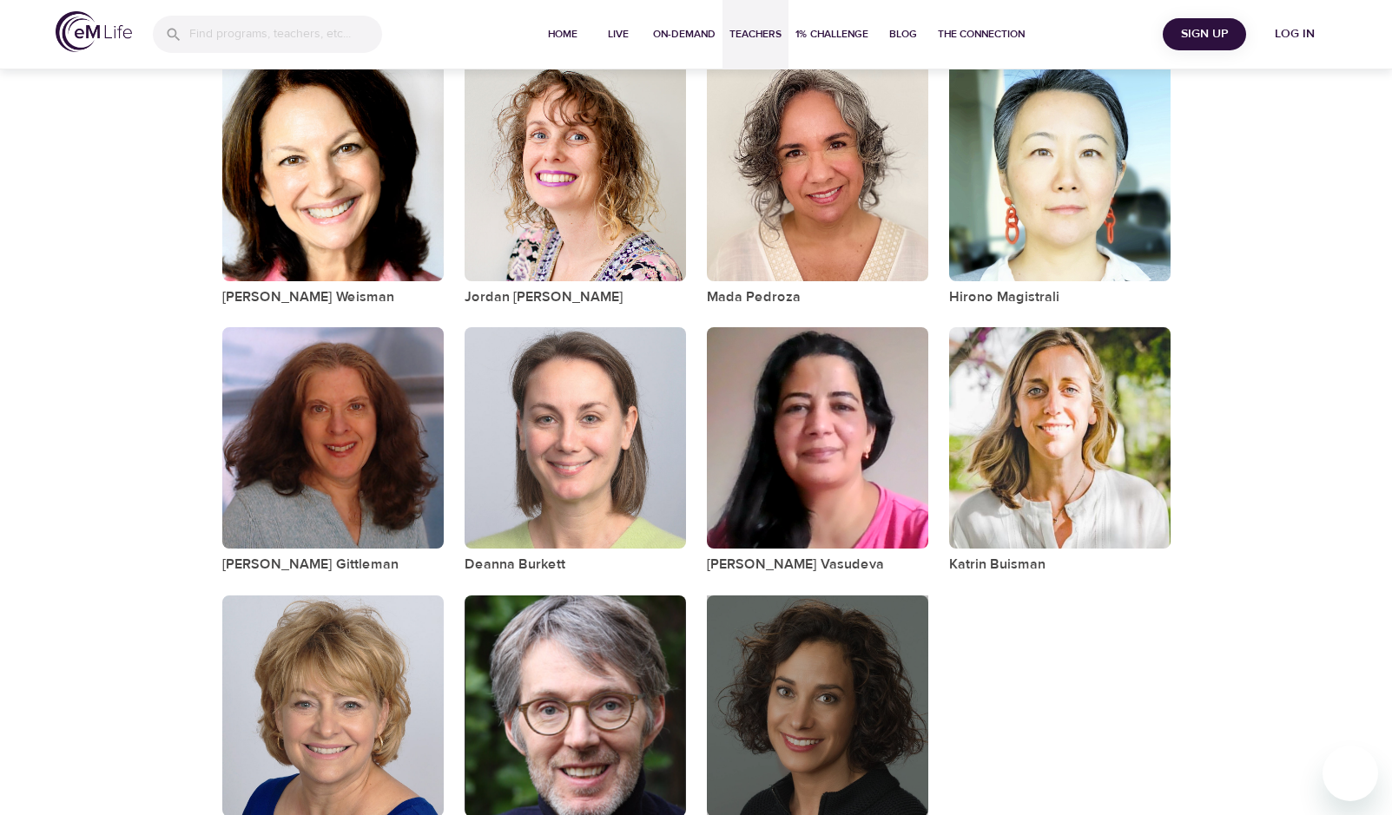
click at [844, 675] on div "button" at bounding box center [817, 706] width 221 height 221
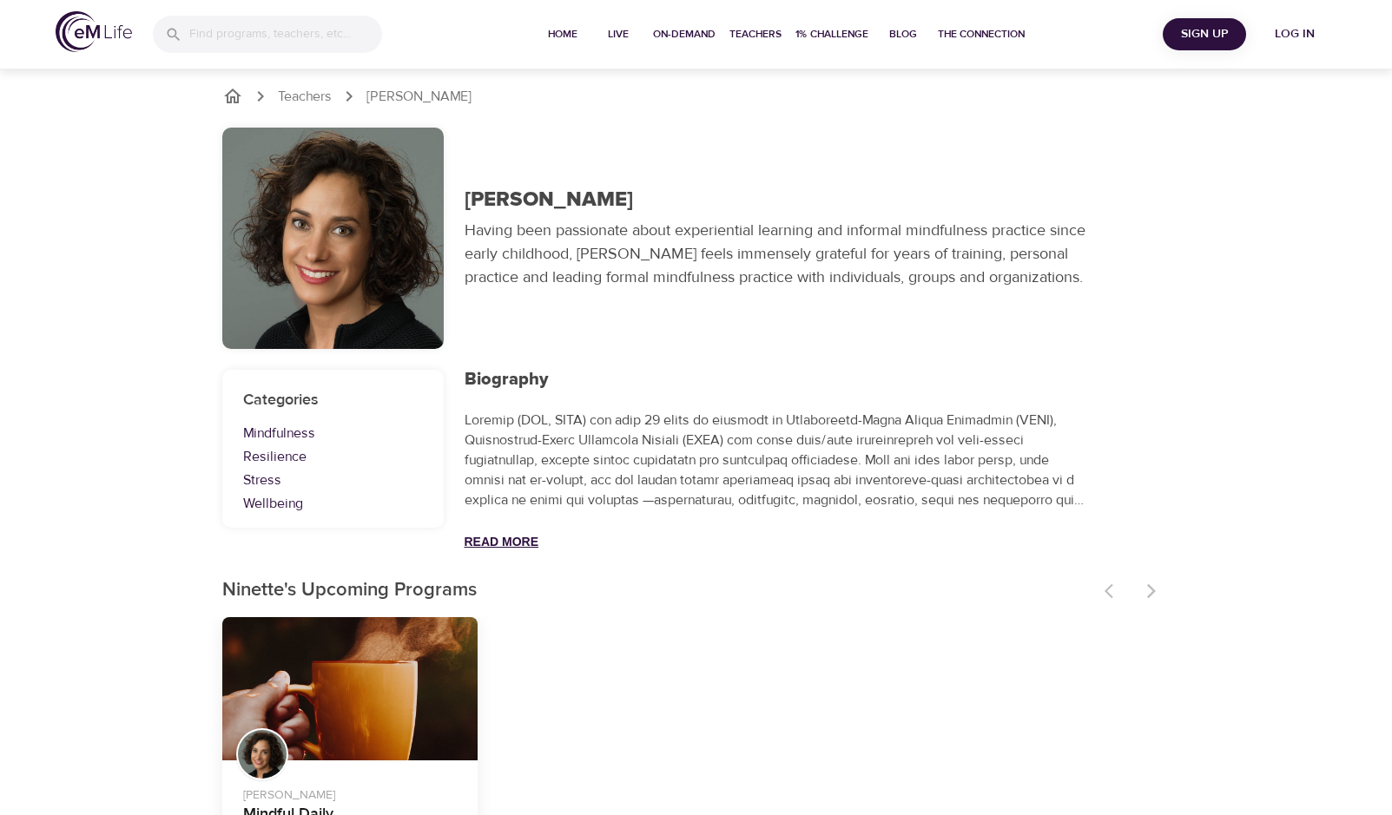
click at [497, 544] on button "Read More" at bounding box center [501, 542] width 75 height 14
click at [534, 510] on p at bounding box center [776, 460] width 625 height 99
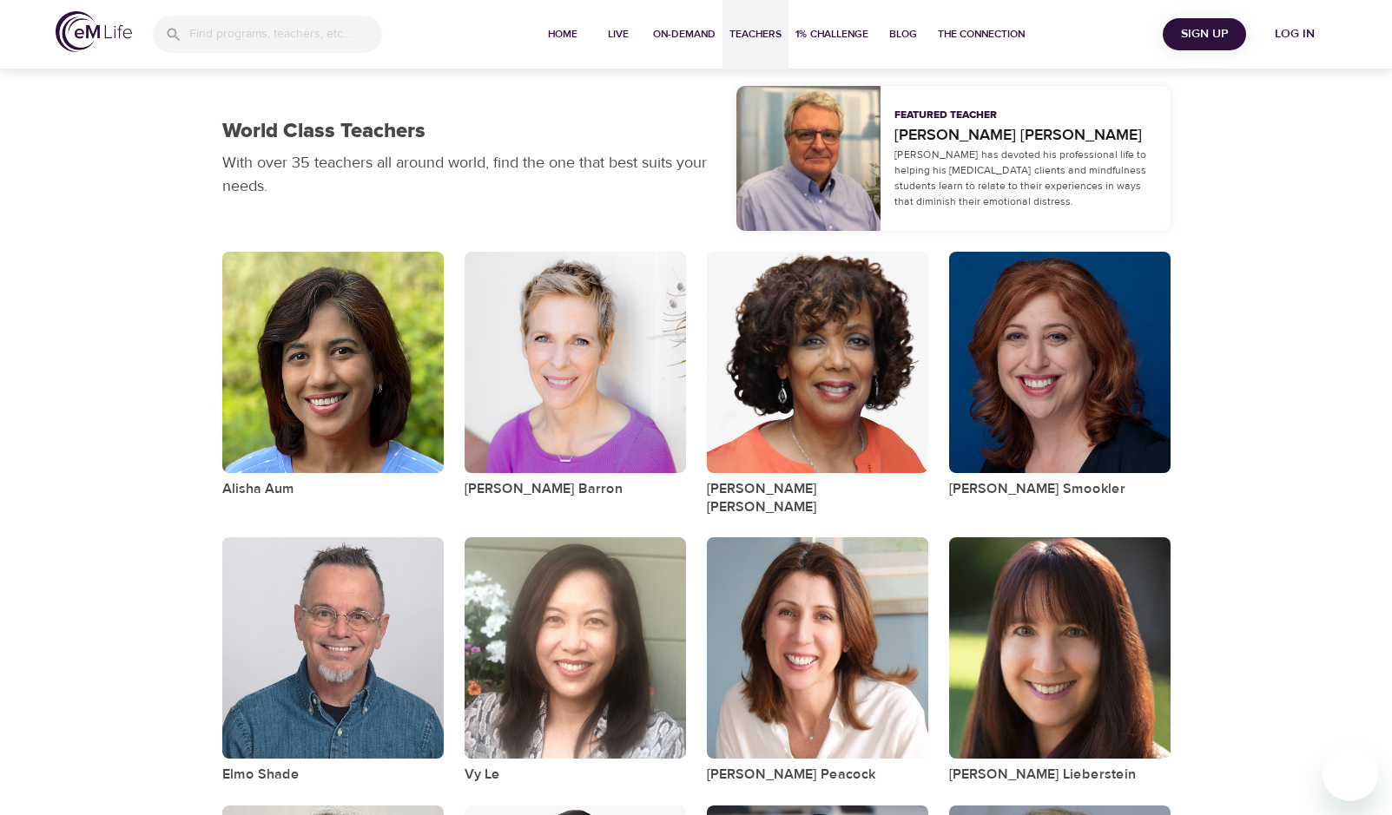
select select "recent"
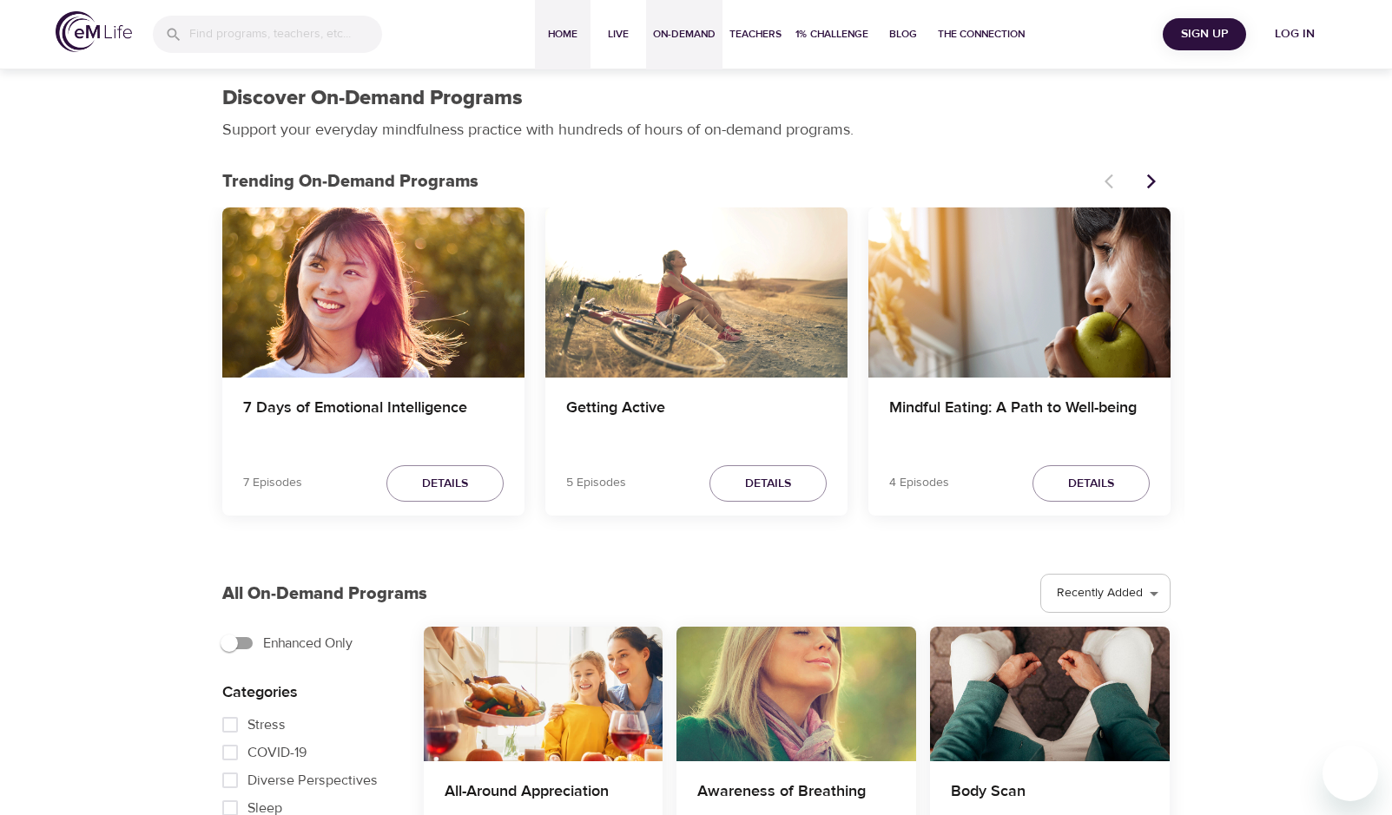
click at [555, 36] on span "Home" at bounding box center [563, 34] width 42 height 18
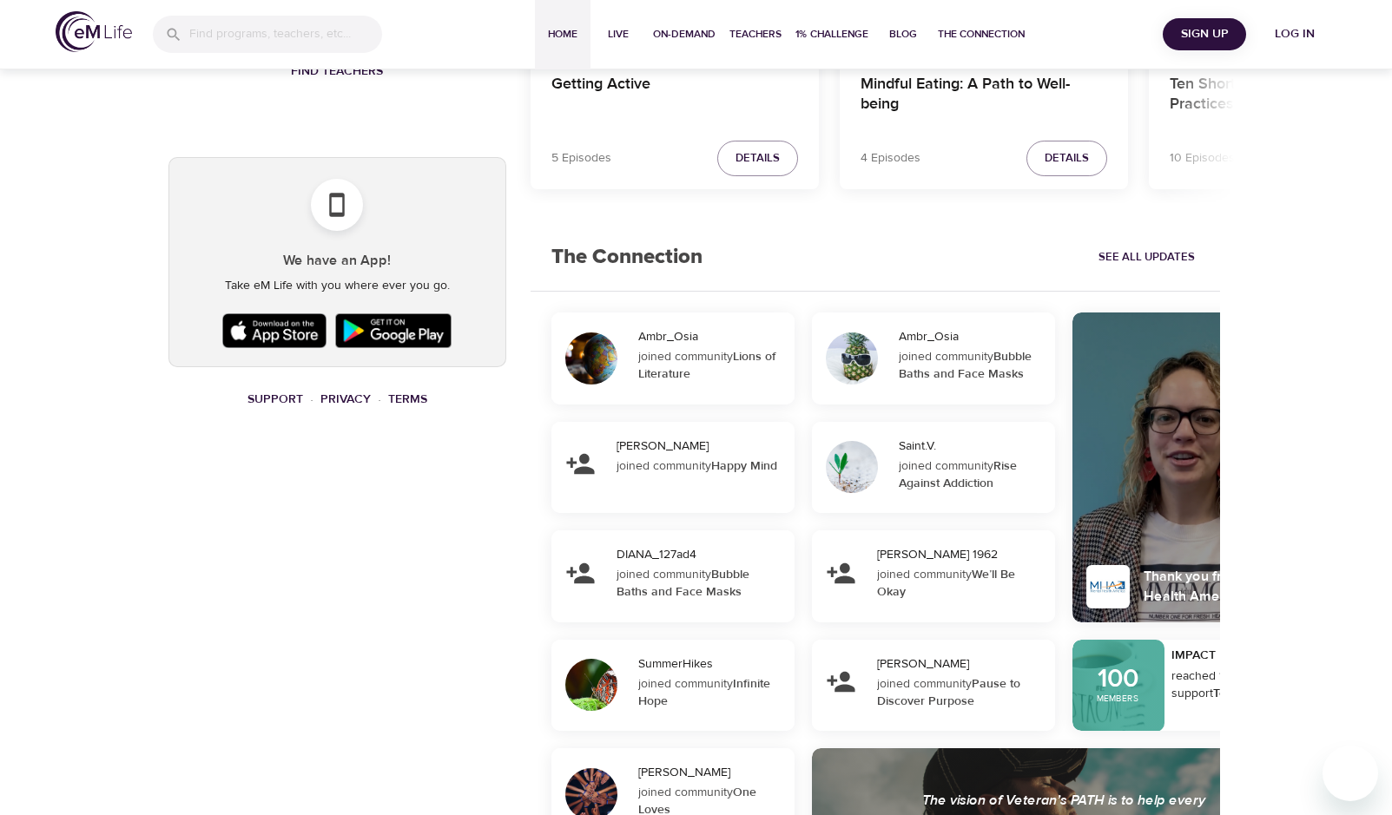
scroll to position [1158, 0]
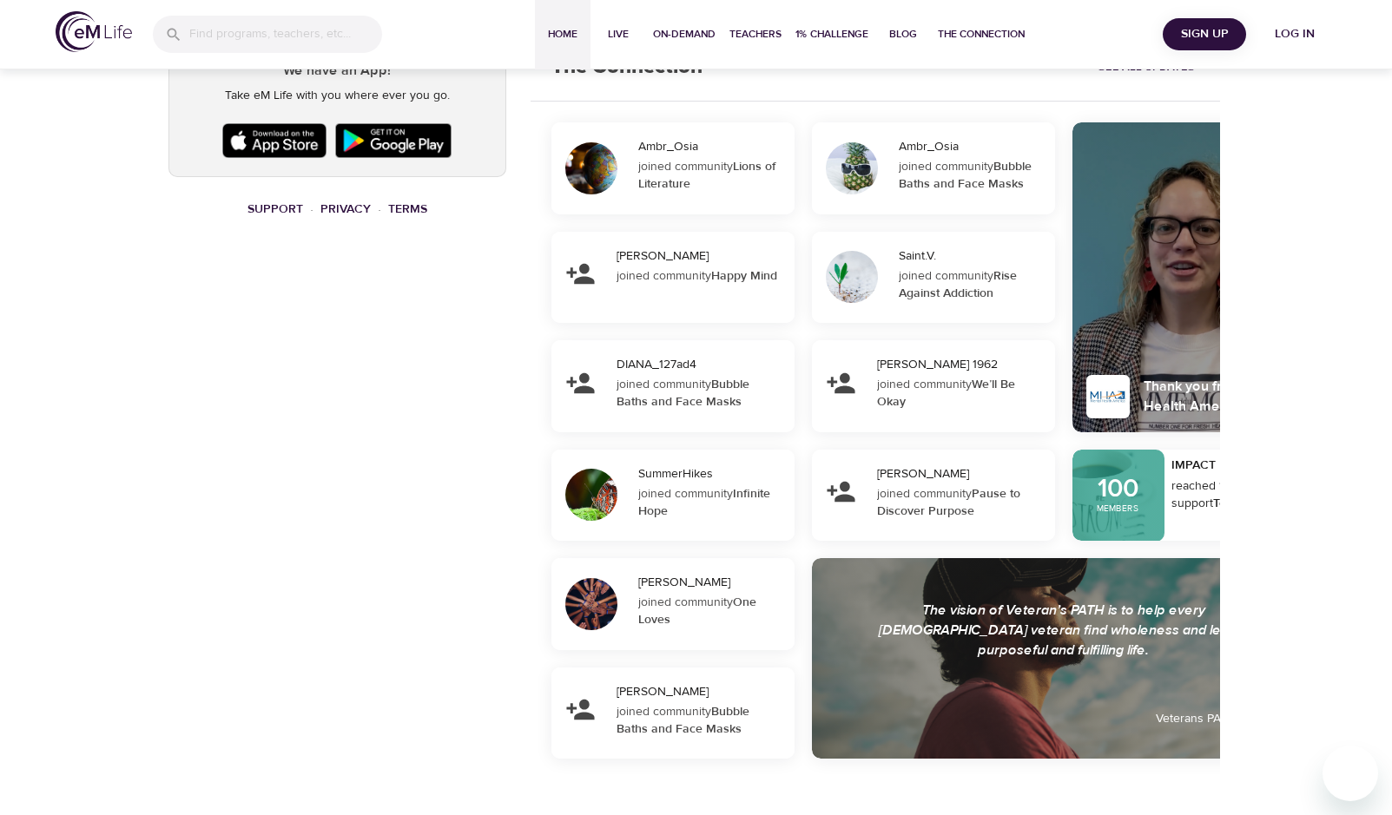
click at [412, 150] on img at bounding box center [393, 140] width 125 height 43
click at [1195, 42] on span "Sign Up" at bounding box center [1203, 34] width 69 height 22
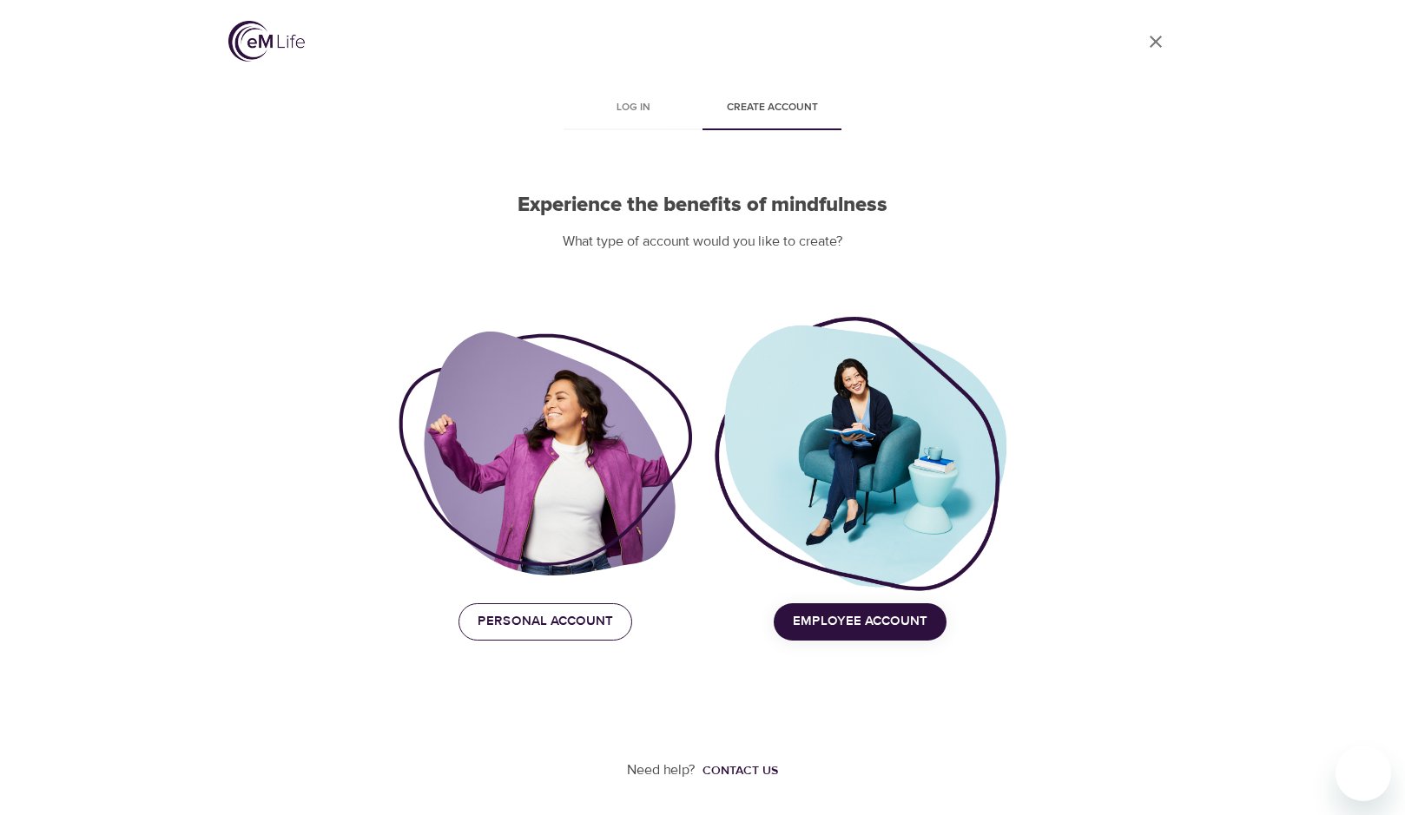
click at [572, 623] on span "Personal Account" at bounding box center [544, 621] width 135 height 23
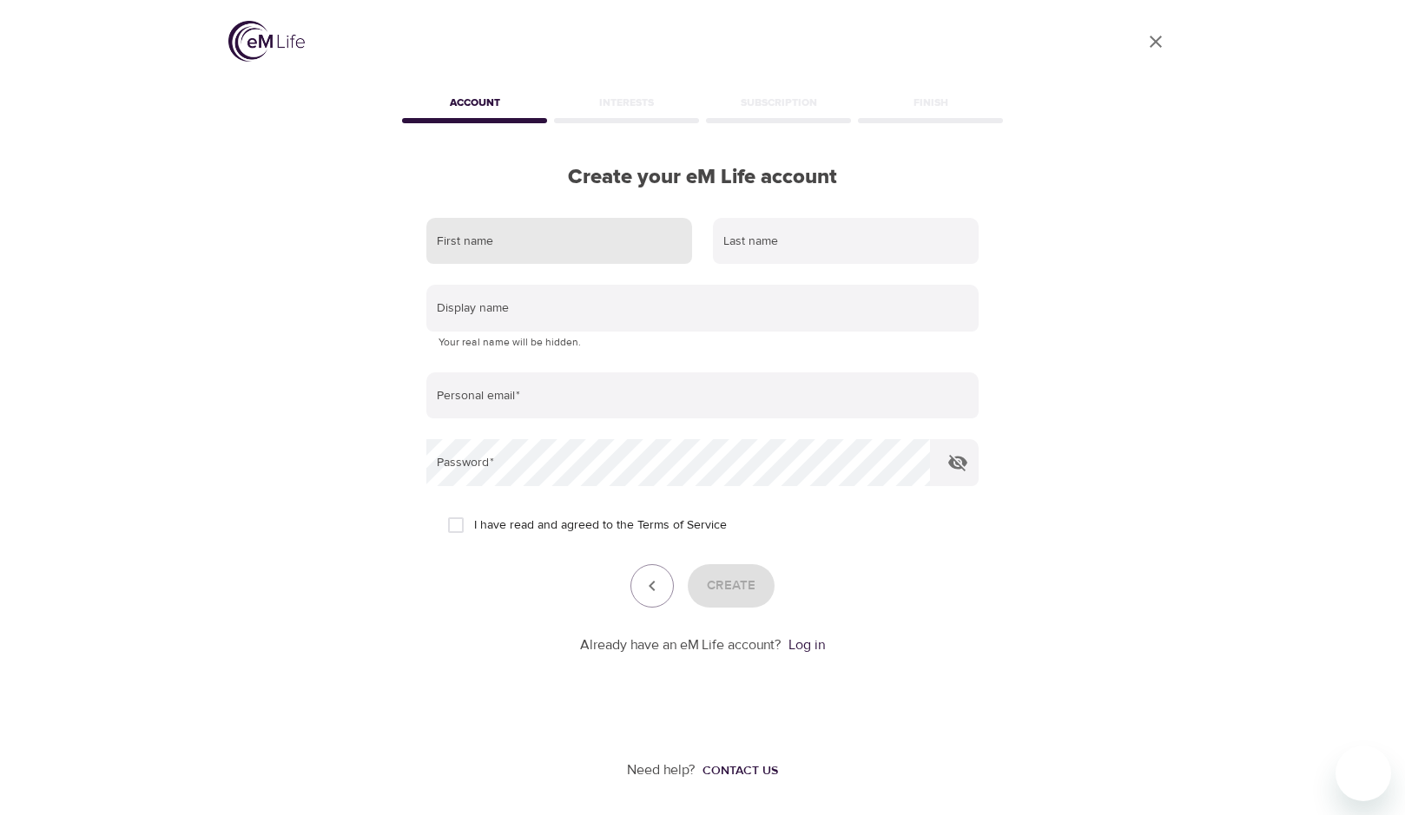
click at [582, 236] on input "text" at bounding box center [559, 241] width 266 height 47
click at [1149, 296] on div "User Profile Account Interests Subscription Finish Create your eM Life account …" at bounding box center [702, 407] width 990 height 815
click at [618, 247] on input "text" at bounding box center [559, 241] width 266 height 47
type input "[PERSON_NAME]"
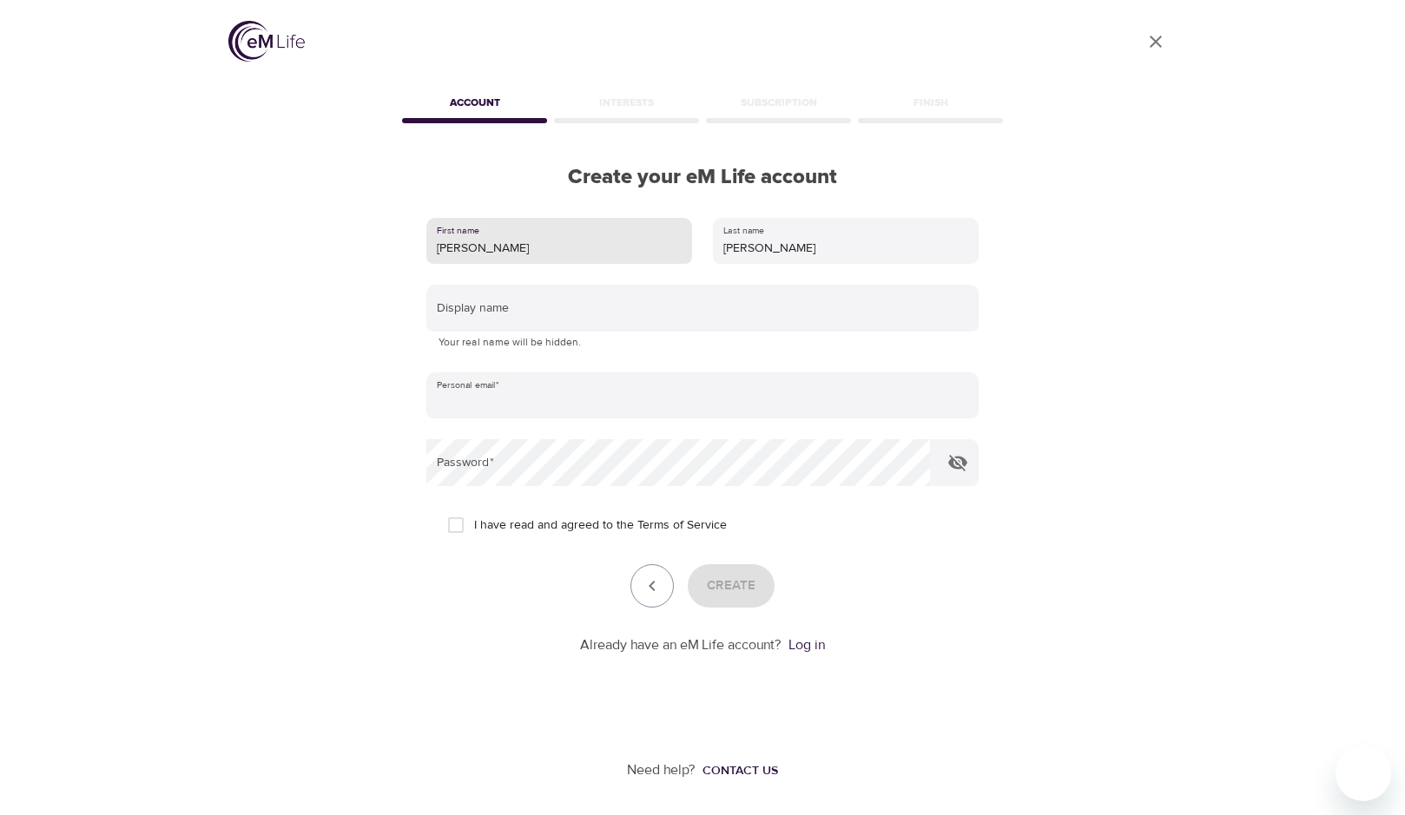
type input "[EMAIL_ADDRESS][DOMAIN_NAME]"
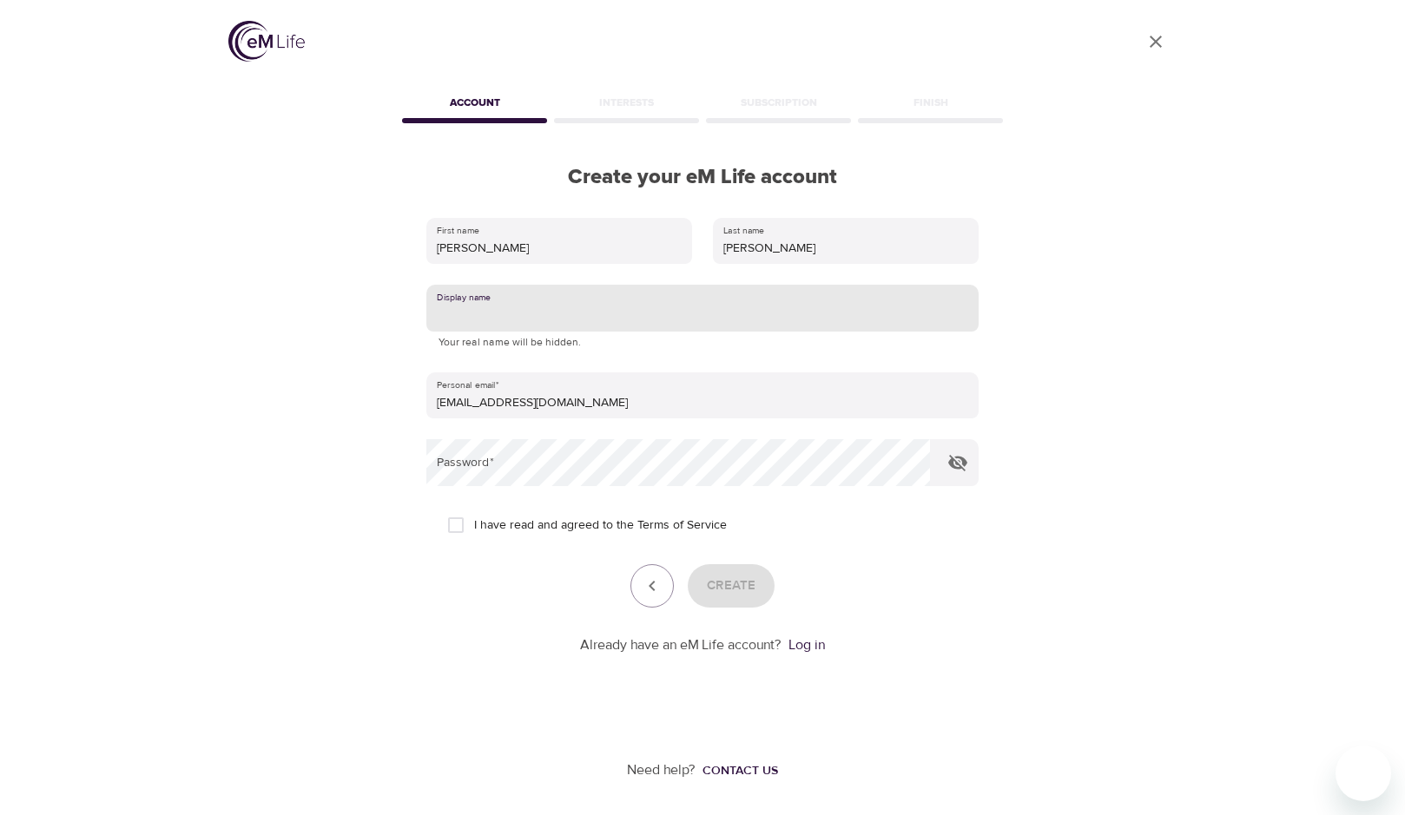
click at [537, 326] on input "text" at bounding box center [702, 308] width 552 height 47
drag, startPoint x: 462, startPoint y: 320, endPoint x: 417, endPoint y: 320, distance: 45.1
click at [417, 320] on div "First name [PERSON_NAME] Last name [PERSON_NAME] Display name [PERSON_NAME] You…" at bounding box center [702, 436] width 608 height 493
type input "[PERSON_NAME]"
click at [454, 523] on input "I have read and agreed to the Terms of Service" at bounding box center [456, 525] width 36 height 36
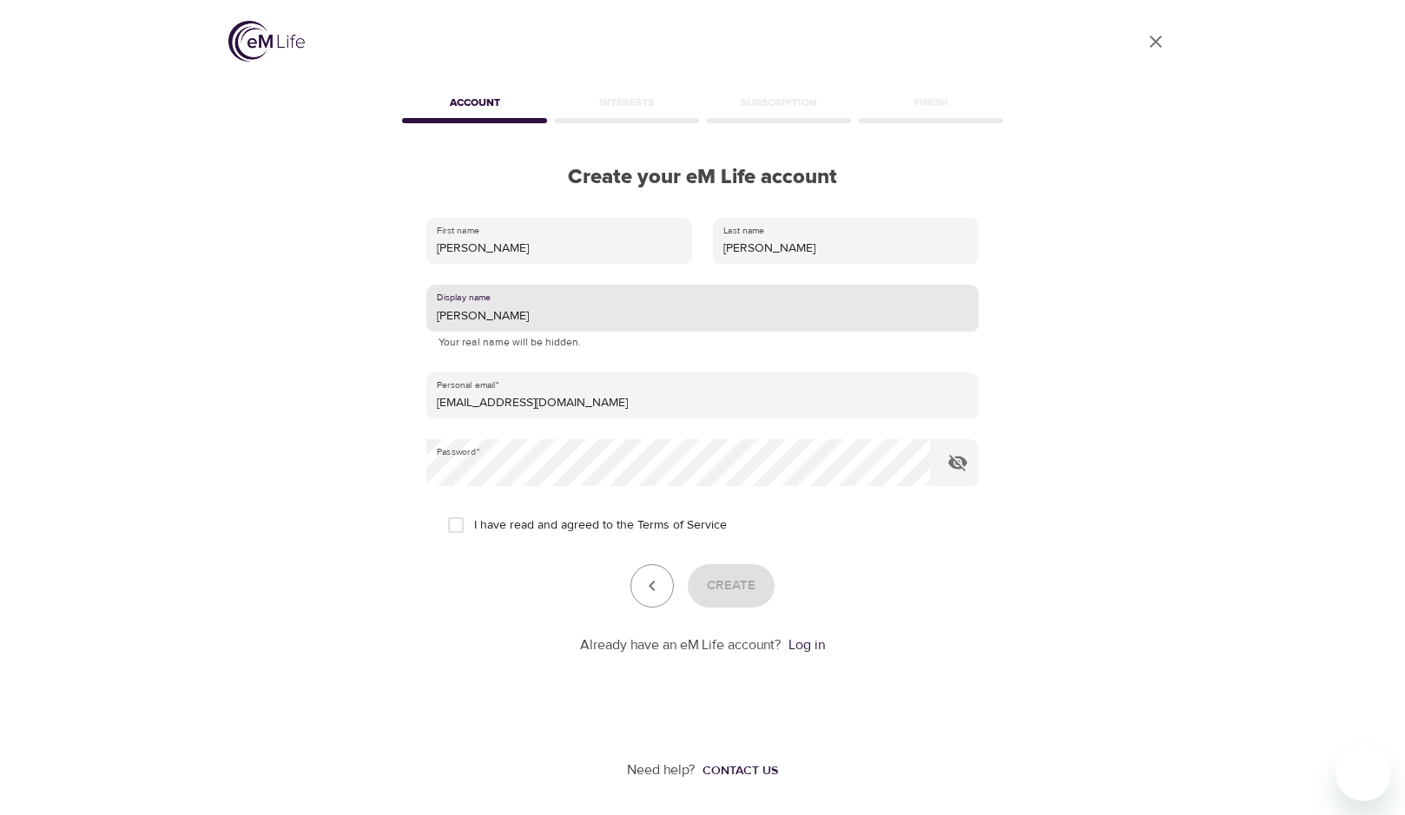
checkbox input "true"
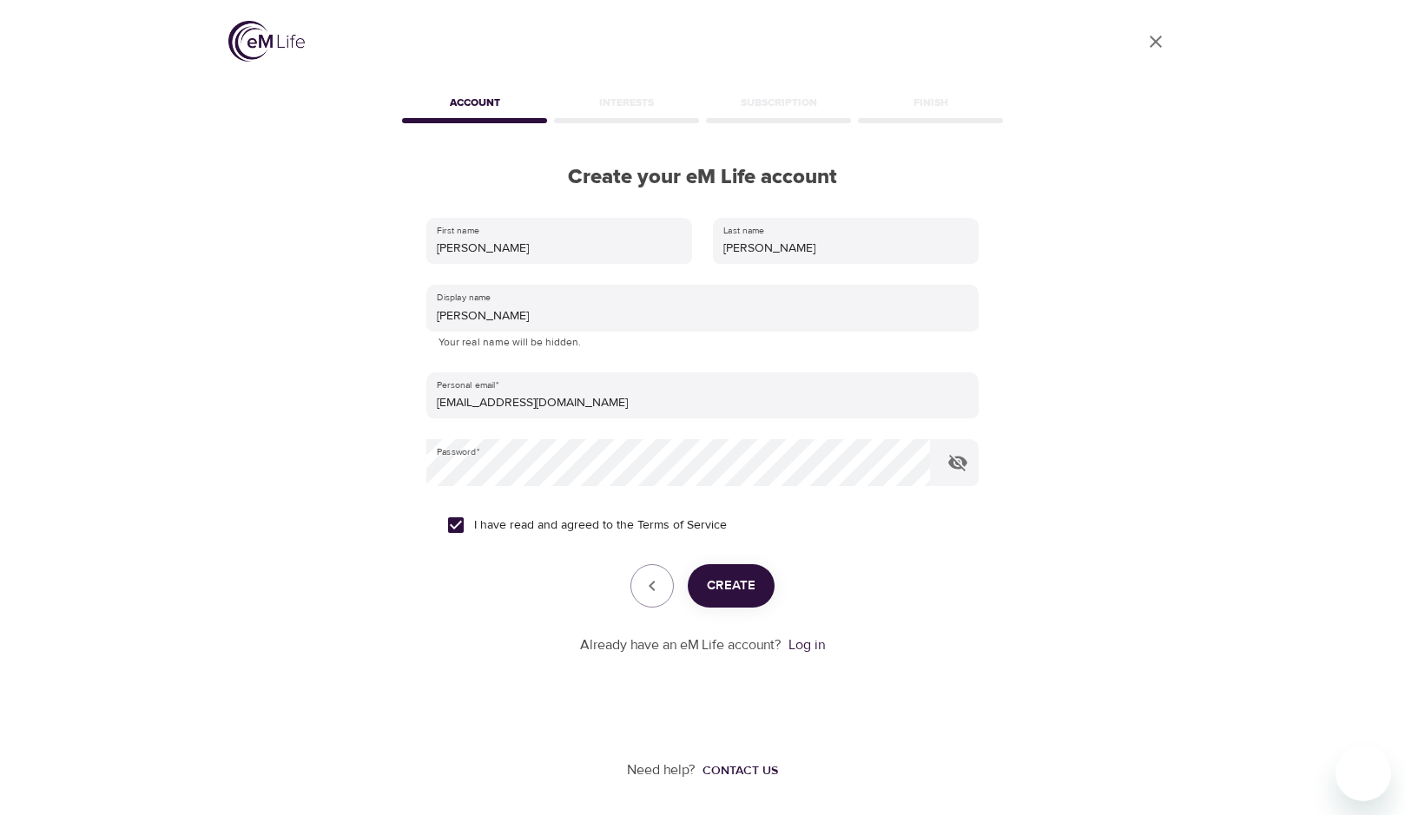
click at [171, 402] on div "User Profile Account Interests Subscription Finish Create your eM Life account …" at bounding box center [702, 407] width 1405 height 815
